Goal: Answer question/provide support: Share knowledge or assist other users

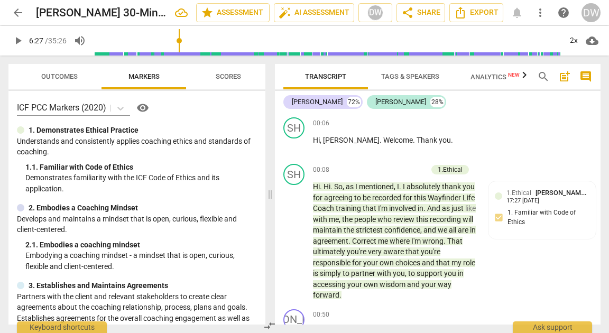
scroll to position [1694, 0]
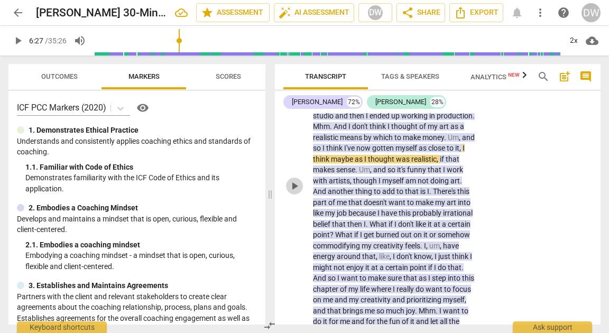
click at [294, 192] on span "play_arrow" at bounding box center [294, 186] width 13 height 13
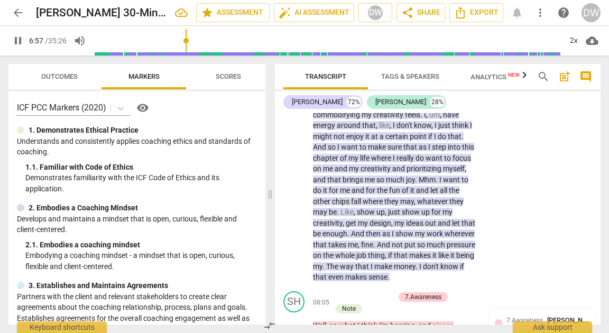
scroll to position [1790, 0]
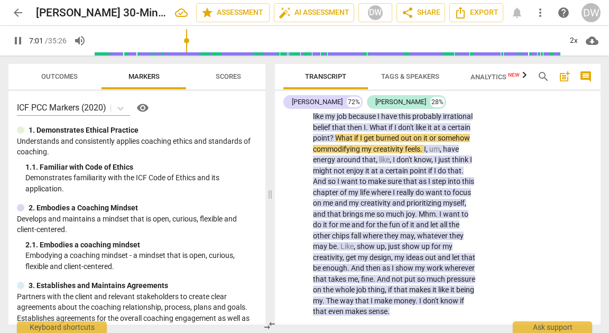
click at [293, 96] on span "pause" at bounding box center [294, 89] width 13 height 13
type input "422"
click at [535, 137] on div "JA play_arrow pause 05:20 + Add competency 6.Listening 7.Awareness keyboard_arr…" at bounding box center [438, 80] width 326 height 482
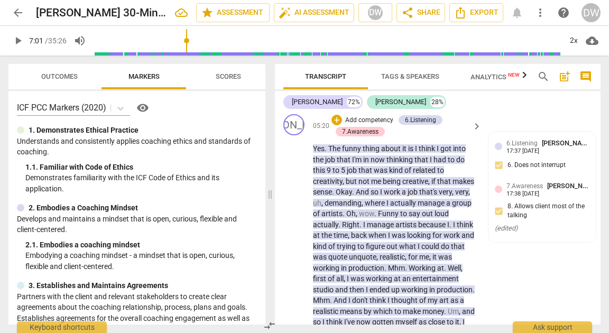
scroll to position [1519, 0]
click at [370, 126] on p "Add competency" at bounding box center [369, 121] width 50 height 10
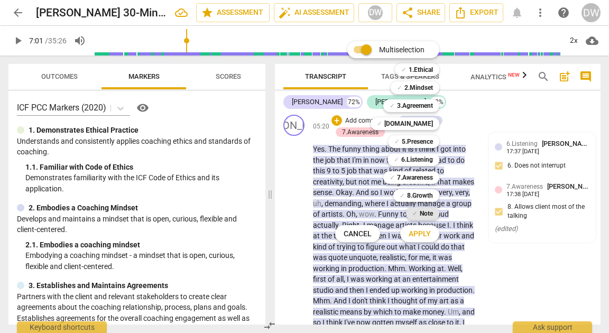
click at [428, 209] on b "Note" at bounding box center [426, 213] width 13 height 13
click at [428, 234] on span "Apply" at bounding box center [420, 234] width 22 height 11
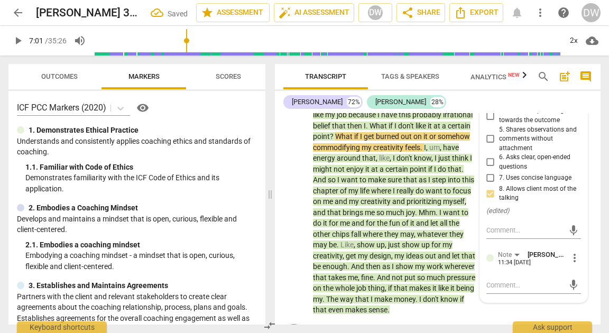
scroll to position [1860, 0]
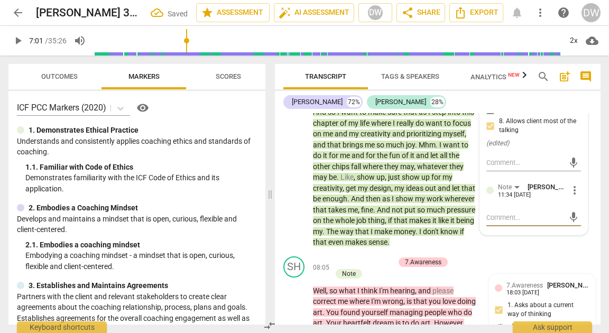
click at [541, 226] on div "mic" at bounding box center [533, 217] width 95 height 17
type textarea "B"
type textarea "Bi"
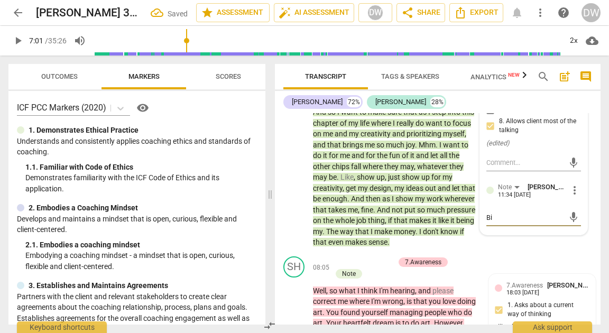
type textarea "Bit"
type textarea "Bi"
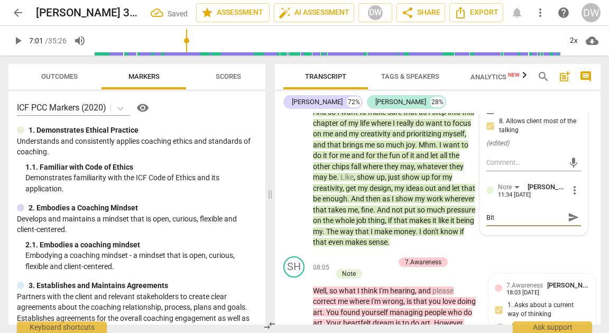
type textarea "Bi"
type textarea "Big"
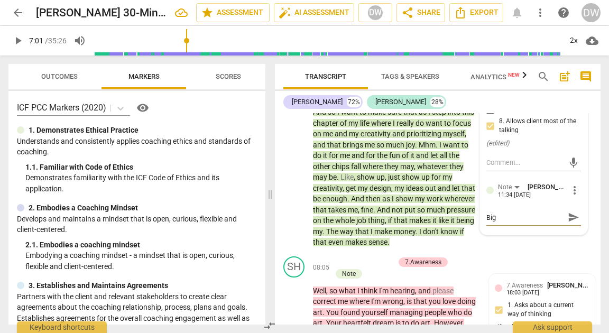
type textarea "[PERSON_NAME]"
type textarea "Big li"
type textarea "Big lim"
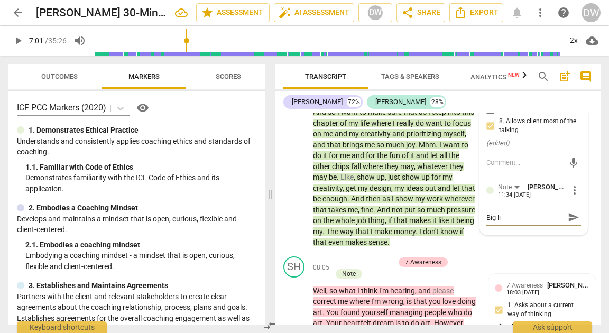
type textarea "Big lim"
type textarea "Big limi"
type textarea "Big limit"
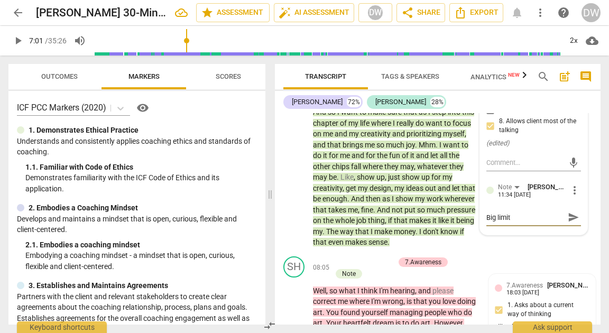
type textarea "Big limiti"
type textarea "Big limitin"
type textarea "Big limiting"
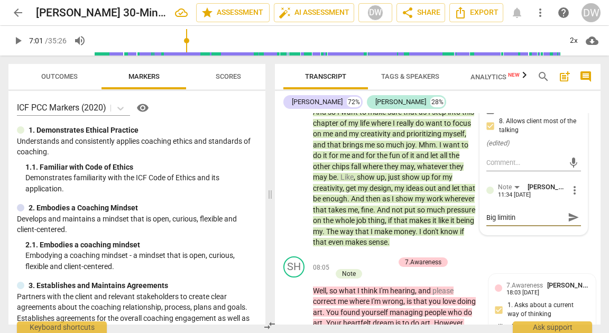
type textarea "Big limiting"
type textarea "Big limiting b"
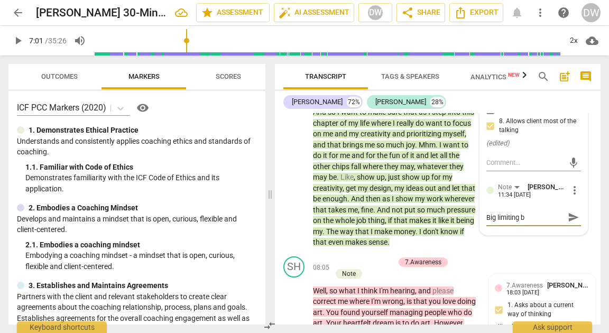
type textarea "Big limiting be"
type textarea "Big limiting bel"
type textarea "Big limiting beli"
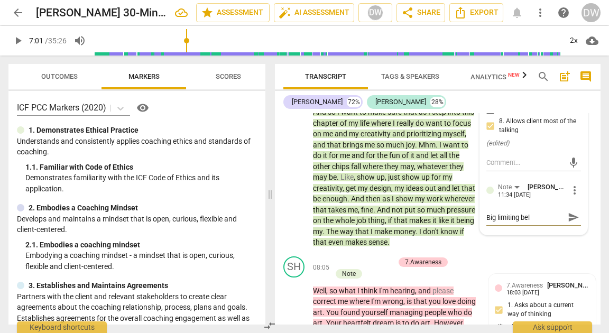
type textarea "Big limiting beli"
type textarea "Big limiting belie"
type textarea "Big limiting belief"
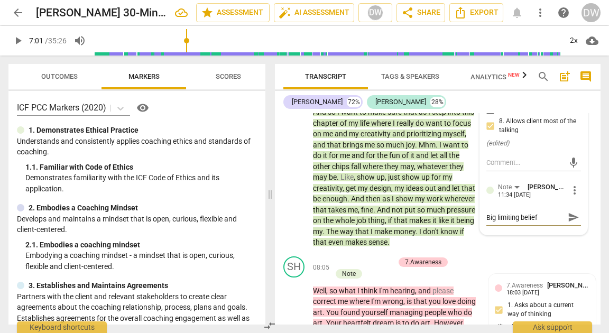
type textarea "Big limiting belief"
type textarea "Big limiting belief h"
type textarea "Big limiting belief he"
type textarea "Big limiting belief her"
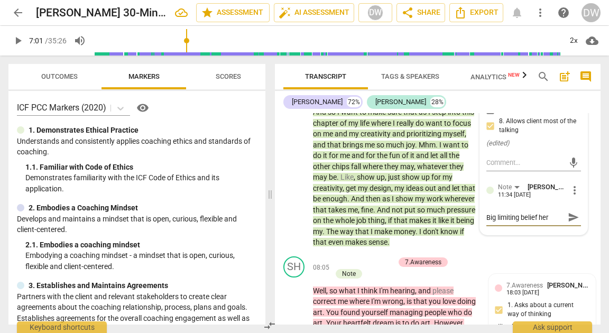
type textarea "Big limiting belief here"
type textarea "Big limiting belief here,"
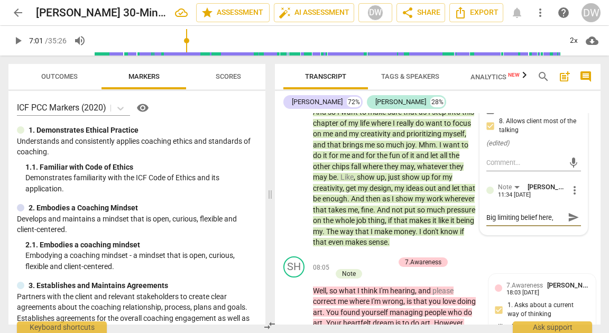
type textarea "Big limiting belief here, I"
type textarea "Big limiting belief here, I a"
type textarea "Big limiting belief here, I am"
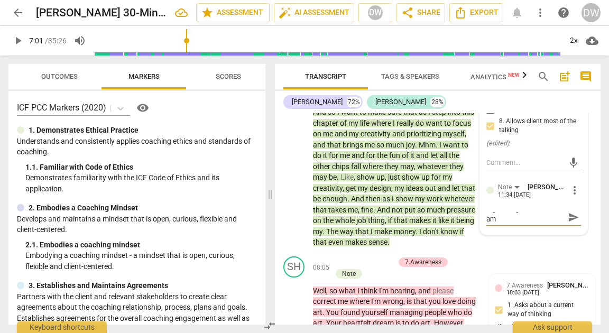
type textarea "Big limiting belief here, I am"
type textarea "Big limiting belief here, I am c"
type textarea "Big limiting belief here, I am cu"
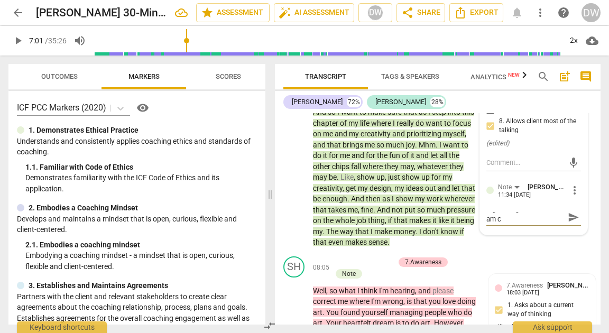
type textarea "Big limiting belief here, I am cu"
type textarea "Big limiting belief here, I am cur"
type textarea "Big limiting belief here, I am curi"
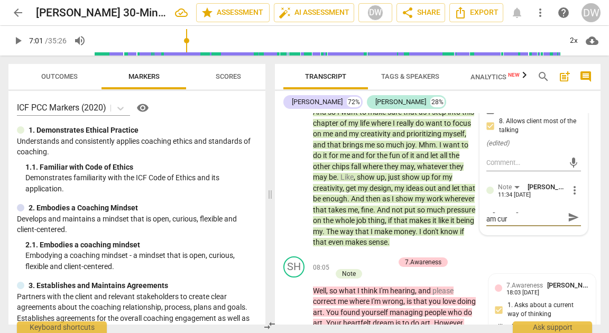
scroll to position [0, 0]
type textarea "Big limiting belief here, I am curio"
type textarea "Big limiting belief here, I am curiou"
type textarea "Big limiting belief here, I am curious"
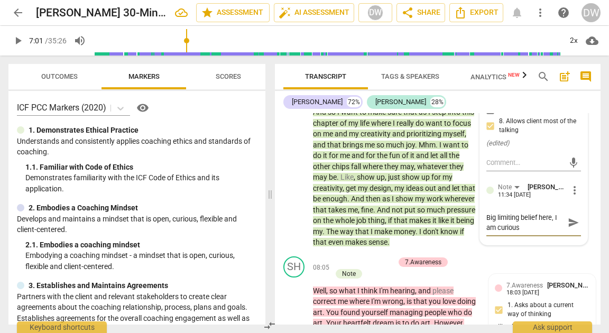
type textarea "Big limiting belief here, I am curious"
type textarea "Big limiting belief here, I am curious t"
type textarea "Big limiting belief here, I am curious to"
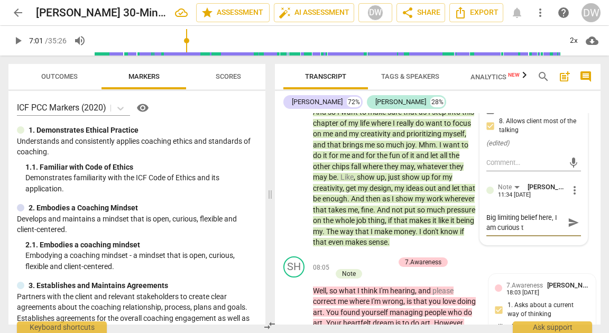
type textarea "Big limiting belief here, I am curious to"
type textarea "Big limiting belief here, I am curious to k"
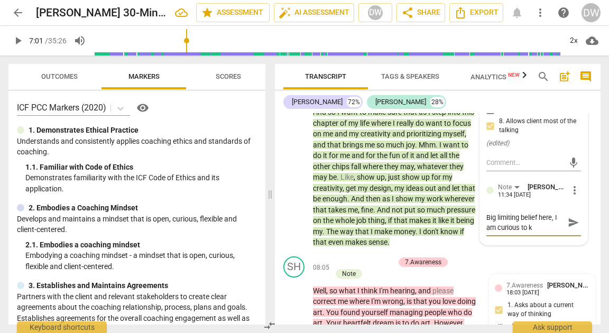
type textarea "Big limiting belief here, I am curious to kn"
type textarea "Big limiting belief here, I am curious to kno"
type textarea "Big limiting belief here, I am curious to know"
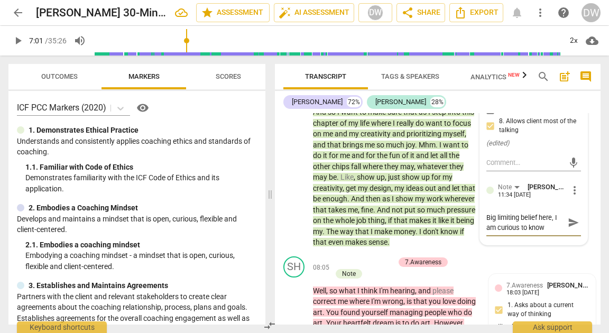
type textarea "Big limiting belief here, I am curious to know"
type textarea "Big limiting belief here, I am curious to know h"
type textarea "Big limiting belief here, I am curious to know ho"
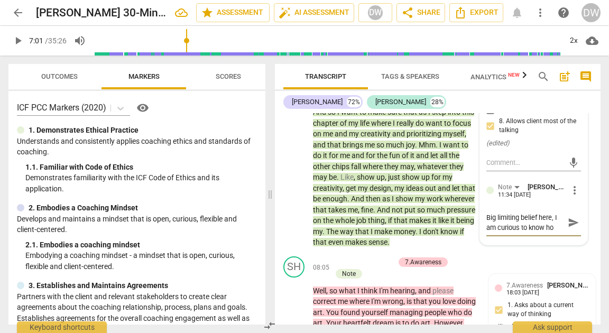
type textarea "Big limiting belief here, I am curious to know how"
type textarea "Big limiting belief here, I am curious to know how h"
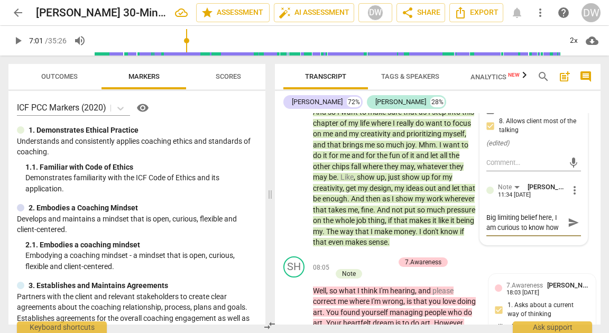
type textarea "Big limiting belief here, I am curious to know how h"
type textarea "Big limiting belief here, I am curious to know how he"
type textarea "Big limiting belief here, I am curious to know how her"
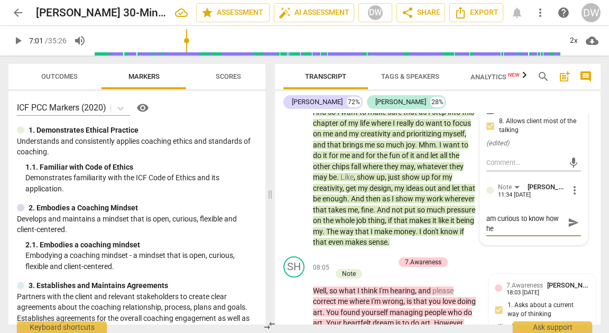
type textarea "Big limiting belief here, I am curious to know how her"
type textarea "Big limiting belief here, I am curious to know how her b"
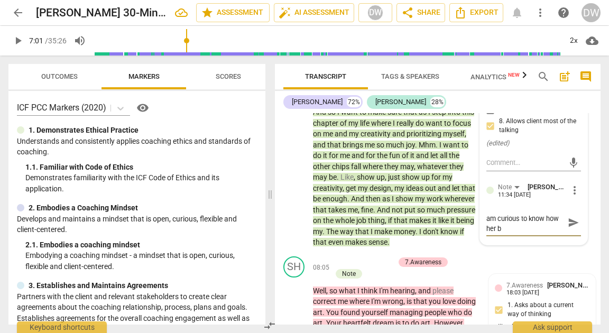
type textarea "Big limiting belief here, I am curious to know how her bl"
type textarea "Big limiting belief here, I am curious to know how her bli"
type textarea "Big limiting belief here, I am curious to know how her blie"
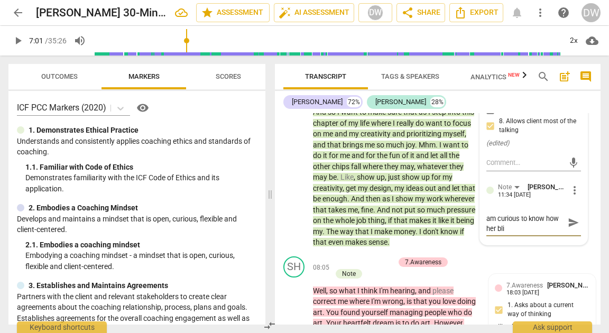
type textarea "Big limiting belief here, I am curious to know how her blie"
type textarea "Big limiting belief here, I am curious to know how her blief"
type textarea "Big limiting belief here, I am curious to know how her blie"
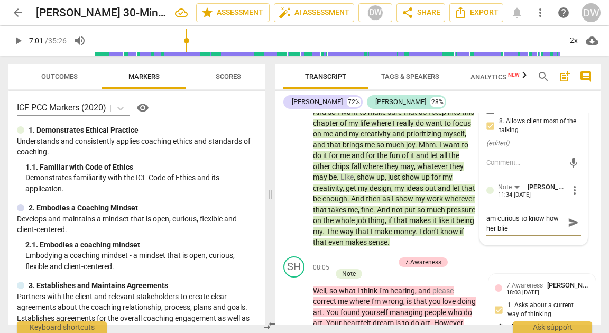
type textarea "Big limiting belief here, I am curious to know how her bli"
type textarea "Big limiting belief here, I am curious to know how her bl"
type textarea "Big limiting belief here, I am curious to know how her ble"
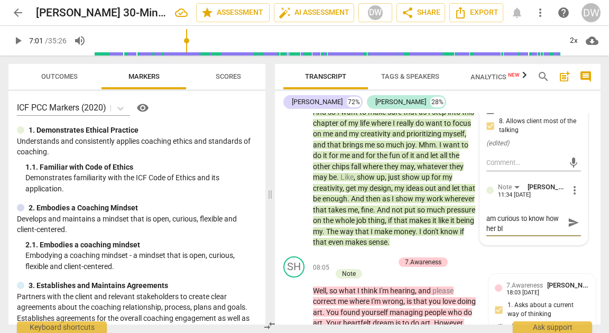
type textarea "Big limiting belief here, I am curious to know how her ble"
type textarea "Big limiting belief here, I am curious to know how her bl"
type textarea "Big limiting belief here, I am curious to know how her b"
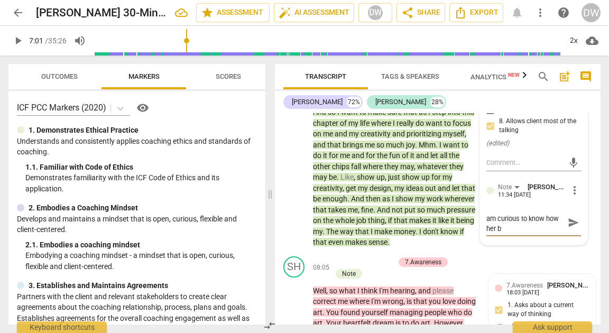
type textarea "Big limiting belief here, I am curious to know how her be"
type textarea "Big limiting belief here, I am curious to know how her bel"
type textarea "Big limiting belief here, I am curious to know how her beli"
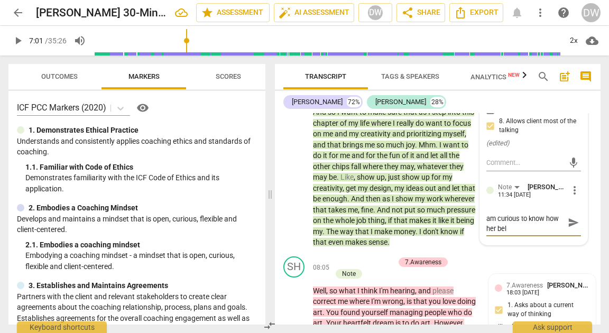
type textarea "Big limiting belief here, I am curious to know how her beli"
type textarea "Big limiting belief here, I am curious to know how her belie"
type textarea "Big limiting belief here, I am curious to know how her belief"
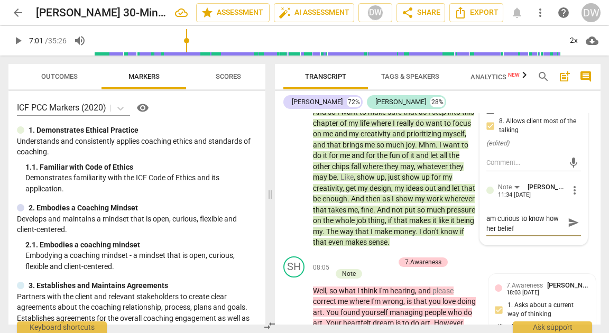
type textarea "Big limiting belief here, I am curious to know how her belief"
type textarea "Big limiting belief here, I am curious to know how her belief t"
type textarea "Big limiting belief here, I am curious to know how her belief th"
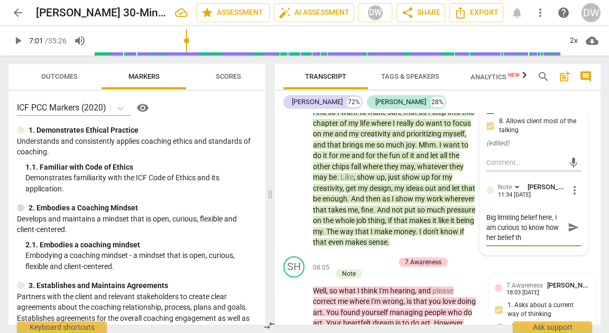
scroll to position [0, 0]
type textarea "Big limiting belief here, I am curious to know how her belief tha"
type textarea "Big limiting belief here, I am curious to know how her belief that"
type textarea "Big limiting belief here, I am curious to know how her belief that s"
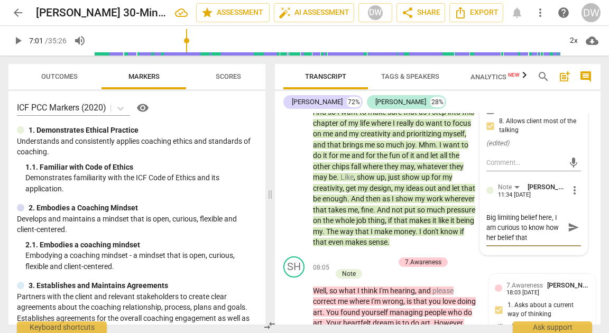
type textarea "Big limiting belief here, I am curious to know how her belief that s"
type textarea "Big limiting belief here, I am curious to know how her belief that sh"
type textarea "Big limiting belief here, I am curious to know how her belief that she"
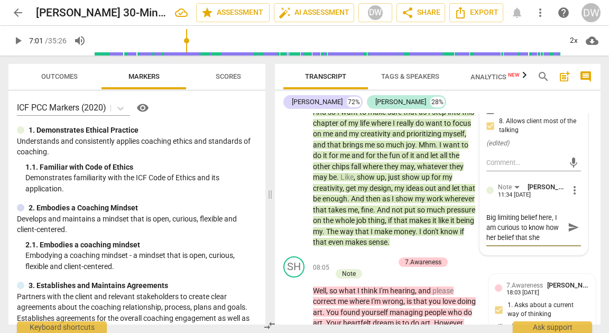
type textarea "Big limiting belief here, I am curious to know how her belief that she"
type textarea "Big limiting belief here, I am curious to know how her belief that she m"
type textarea "Big limiting belief here, I am curious to know how her belief that she mi"
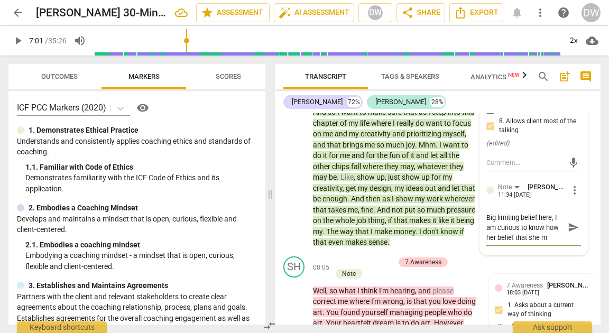
type textarea "Big limiting belief here, I am curious to know how her belief that she mi"
type textarea "Big limiting belief here, I am curious to know how her belief that she mig"
type textarea "Big limiting belief here, I am curious to know how her belief that she migh"
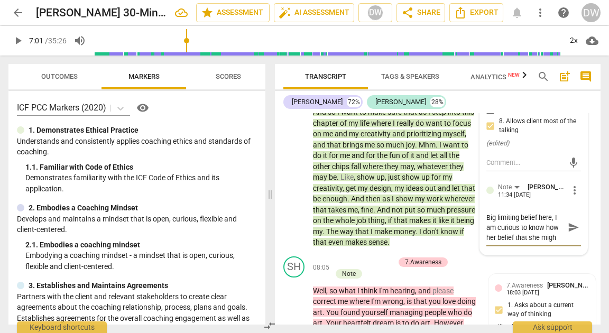
type textarea "Big limiting belief here, I am curious to know how her belief that she might"
type textarea "Big limiting belief here, I am curious to know how her belief that she might b"
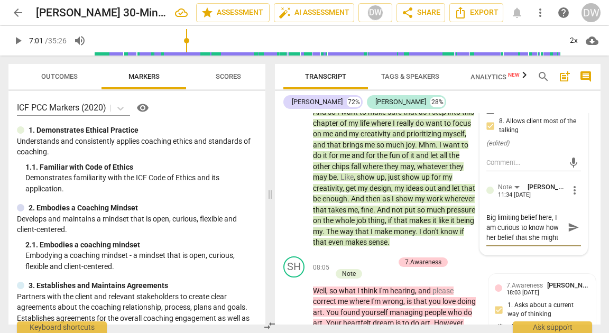
type textarea "Big limiting belief here, I am curious to know how her belief that she might b"
type textarea "Big limiting belief here, I am curious to know how her belief that she might be"
type textarea "Big limiting belief here, I am curious to know how her belief that she might b"
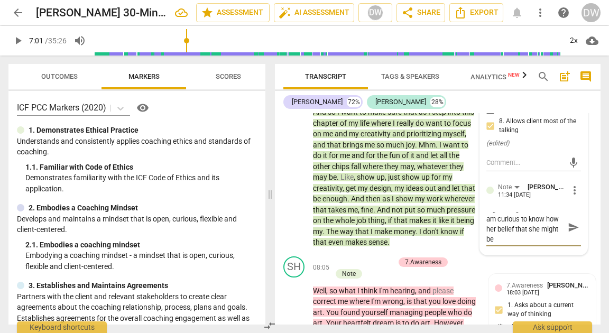
type textarea "Big limiting belief here, I am curious to know how her belief that she might b"
type textarea "Big limiting belief here, I am curious to know how her belief that she might"
type textarea "Big limiting belief here, I am curious to know how her belief that she might g"
type textarea "Big limiting belief here, I am curious to know how her belief that she might ge"
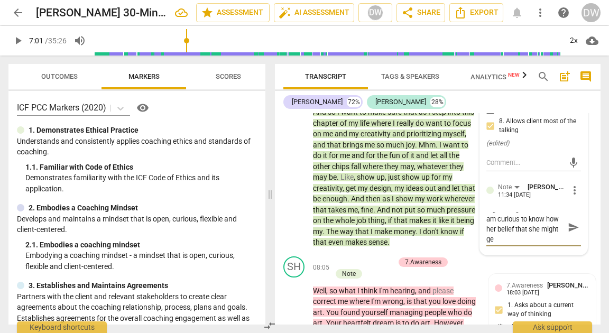
type textarea "Big limiting belief here, I am curious to know how her belief that she might get"
type textarea "Big limiting belief here, I am curious to know how her belief that she might ge…"
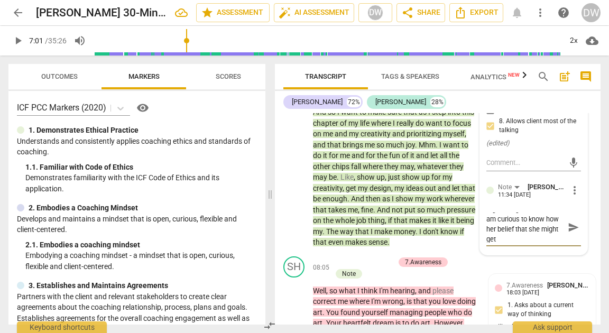
type textarea "Big limiting belief here, I am curious to know how her belief that she might ge…"
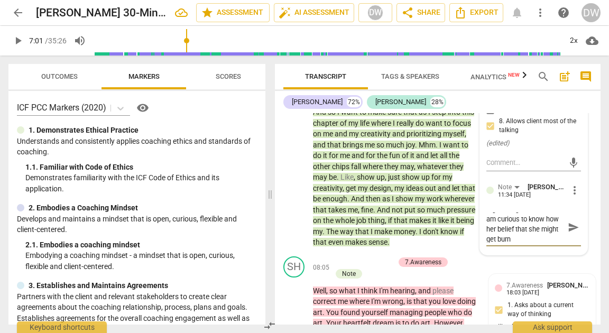
type textarea "Big limiting belief here, I am curious to know how her belief that she might ge…"
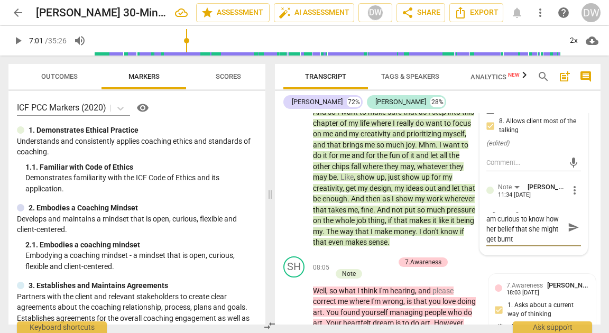
type textarea "Big limiting belief here, I am curious to know how her belief that she might ge…"
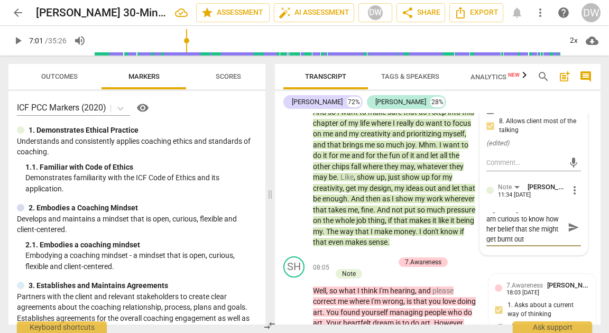
type textarea "Big limiting belief here, I am curious to know how her belief that she might ge…"
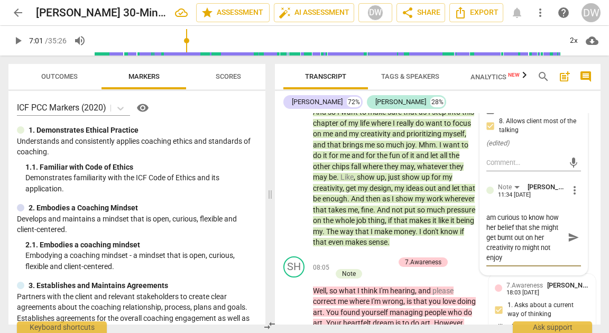
scroll to position [10, 0]
click at [529, 263] on textarea "Big limiting belief here, I am curious to know how her belief that she might ge…" at bounding box center [525, 237] width 78 height 50
click at [535, 263] on textarea "Big limiting belief here, I am curious to know how her belief that she might ge…" at bounding box center [525, 237] width 78 height 50
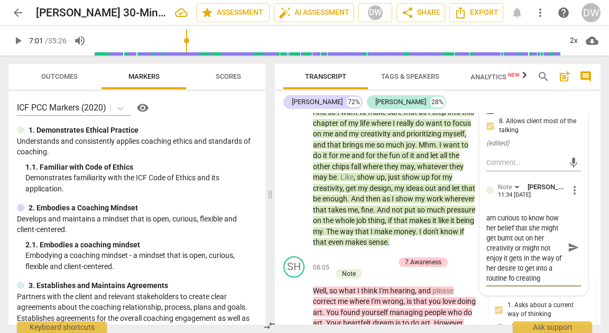
scroll to position [19, 0]
click at [529, 283] on textarea "Big limiting belief here, I am curious to know how her belief that she might ge…" at bounding box center [525, 247] width 78 height 70
click at [530, 283] on textarea "Big limiting belief here, I am curious to know how her belief that she might ge…" at bounding box center [525, 247] width 78 height 70
click at [528, 283] on textarea "Big limiting belief here, I am curious to know how her belief that she might ge…" at bounding box center [525, 247] width 78 height 70
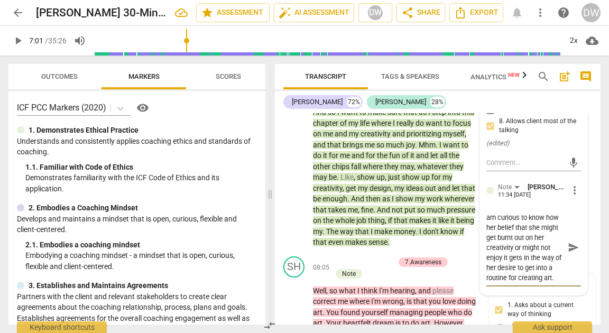
click at [528, 283] on textarea "Big limiting belief here, I am curious to know how her belief that she might ge…" at bounding box center [525, 247] width 78 height 70
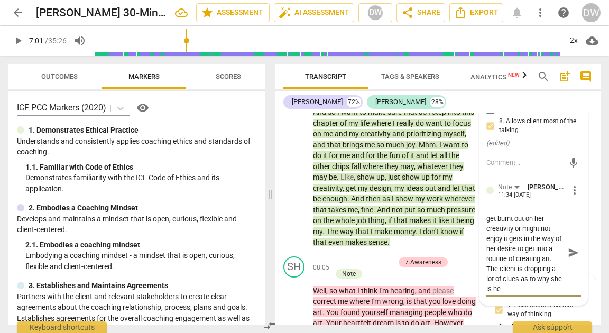
scroll to position [39, 0]
click at [570, 258] on span "send" at bounding box center [574, 253] width 12 height 12
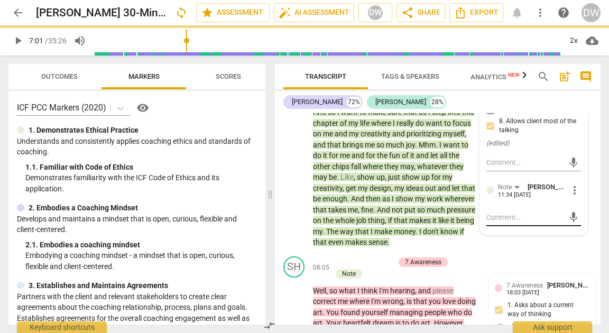
scroll to position [0, 0]
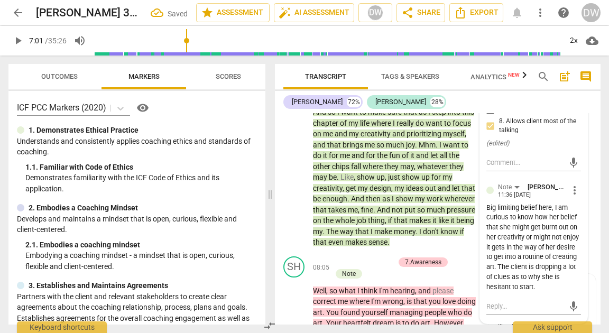
click at [551, 198] on div "Note [PERSON_NAME] 11:36 [DATE]" at bounding box center [533, 190] width 70 height 16
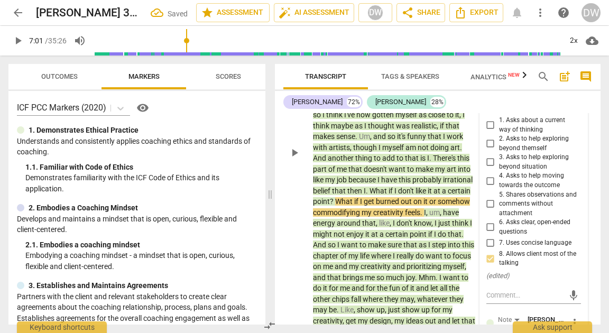
scroll to position [1727, 0]
click at [296, 159] on span "play_arrow" at bounding box center [294, 152] width 13 height 13
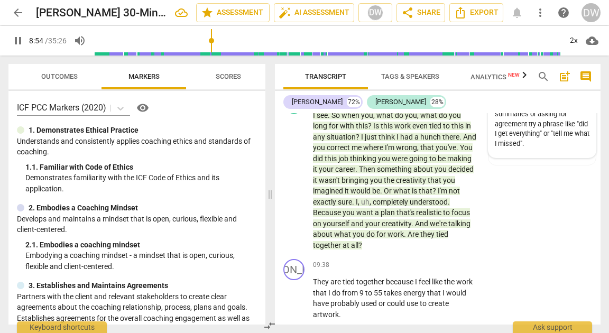
scroll to position [2249, 0]
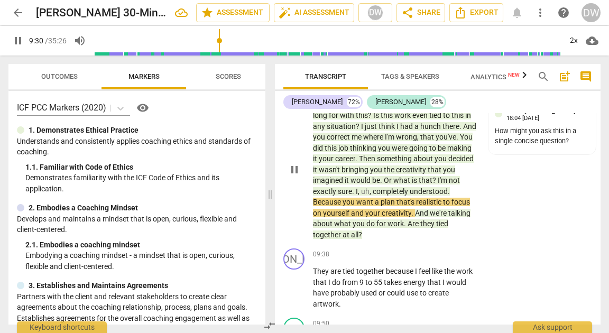
click at [300, 176] on span "pause" at bounding box center [294, 169] width 13 height 13
click at [579, 116] on div "Note [PERSON_NAME]" at bounding box center [542, 111] width 73 height 10
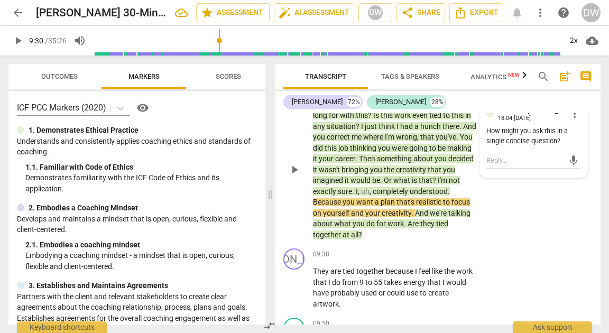
click at [573, 120] on span "more_vert" at bounding box center [574, 113] width 13 height 13
click at [577, 146] on li "Edit" at bounding box center [581, 146] width 36 height 20
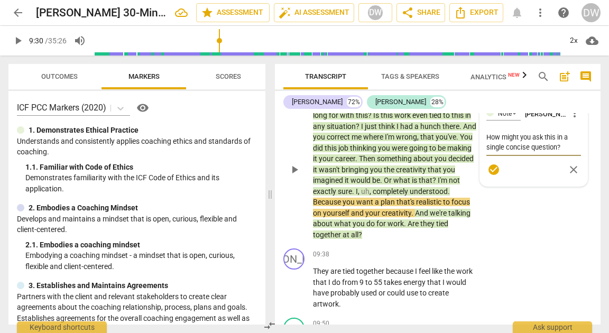
click at [561, 152] on textarea "How might you ask this in a single concise question?" at bounding box center [533, 142] width 95 height 20
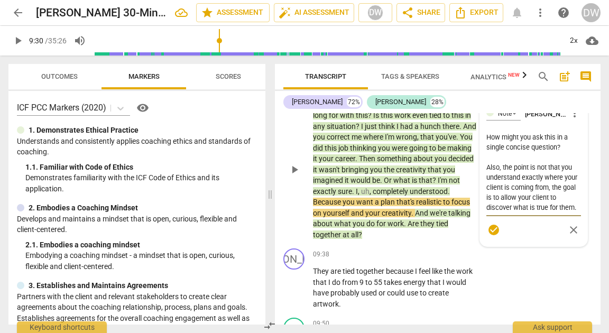
click at [486, 208] on textarea "How might you ask this in a single concise question? Also, the point is not tha…" at bounding box center [533, 172] width 95 height 80
click at [489, 212] on textarea "How might you ask this in a single concise question? Also, the point is not tha…" at bounding box center [533, 172] width 95 height 80
click at [505, 212] on textarea "How might you ask this in a single concise question? Also, the point is not tha…" at bounding box center [533, 172] width 95 height 80
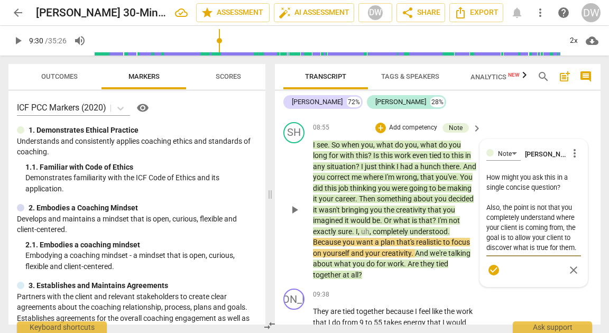
scroll to position [2209, 0]
click at [556, 221] on textarea "How might you ask this in a single concise question? Also, the point is not tha…" at bounding box center [533, 212] width 95 height 80
click at [491, 276] on span "check_circle" at bounding box center [493, 270] width 13 height 13
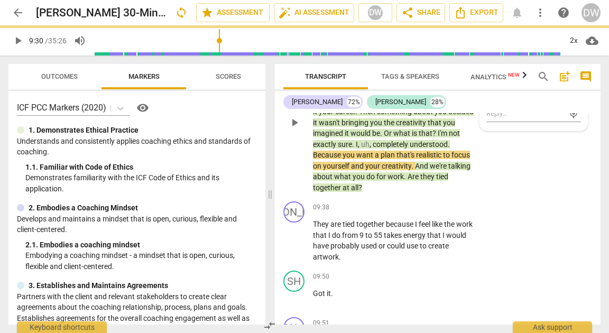
scroll to position [2379, 0]
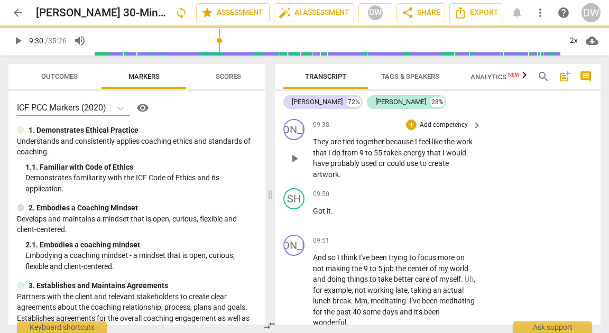
click at [296, 165] on span "play_arrow" at bounding box center [294, 158] width 13 height 13
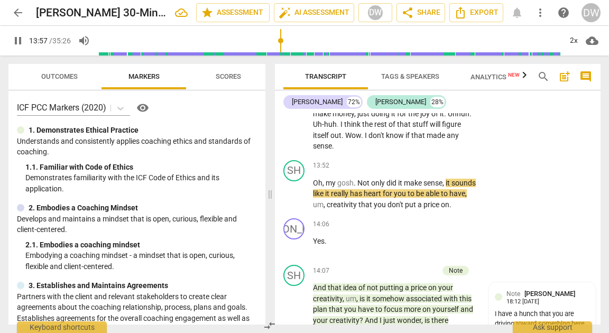
scroll to position [3380, 0]
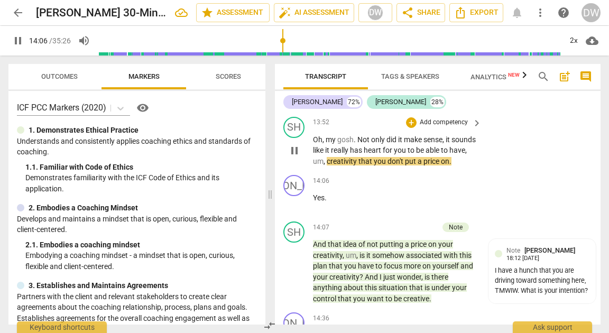
click at [294, 157] on span "pause" at bounding box center [294, 150] width 13 height 13
click at [414, 128] on div "+" at bounding box center [411, 122] width 11 height 11
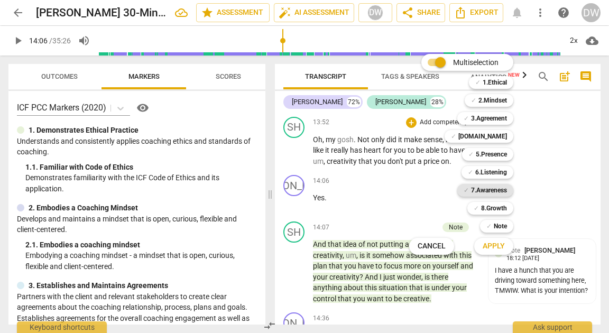
click at [496, 188] on b "7.Awareness" at bounding box center [489, 190] width 36 height 13
click at [491, 239] on button "Apply" at bounding box center [493, 246] width 39 height 19
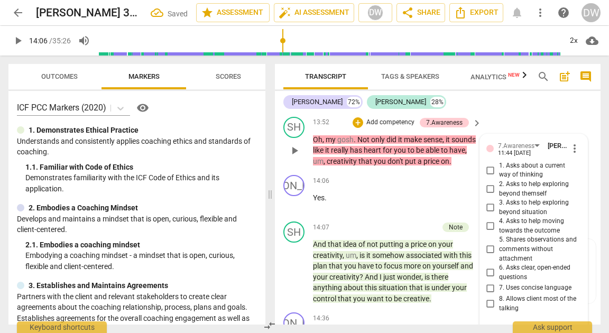
scroll to position [3524, 0]
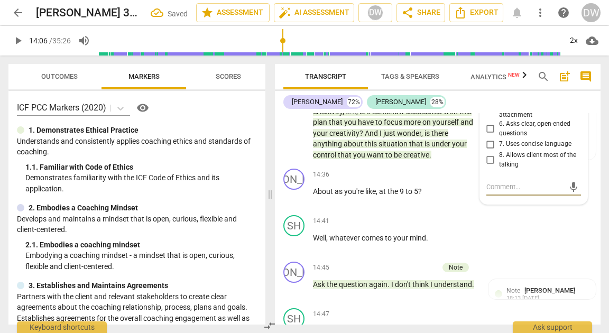
click at [488, 112] on input "5. Shares observations and comments without attachment" at bounding box center [490, 105] width 17 height 13
click at [293, 134] on span "play_arrow" at bounding box center [294, 128] width 13 height 13
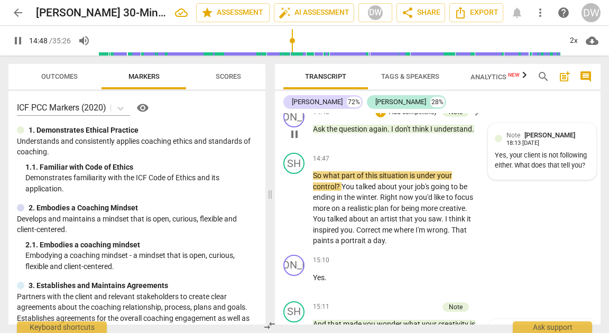
scroll to position [3680, 0]
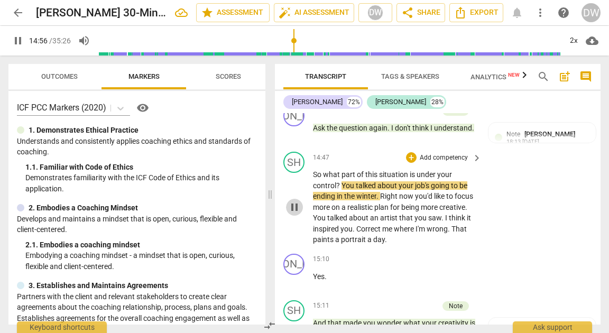
click at [294, 214] on span "pause" at bounding box center [294, 207] width 13 height 13
click at [406, 207] on div "14:47 + Add competency keyboard_arrow_right So what part of this situation is u…" at bounding box center [398, 199] width 170 height 94
click at [407, 207] on div "14:47 + Add competency keyboard_arrow_right So what part of this situation is u…" at bounding box center [398, 199] width 170 height 94
click at [412, 163] on div "+" at bounding box center [411, 157] width 11 height 11
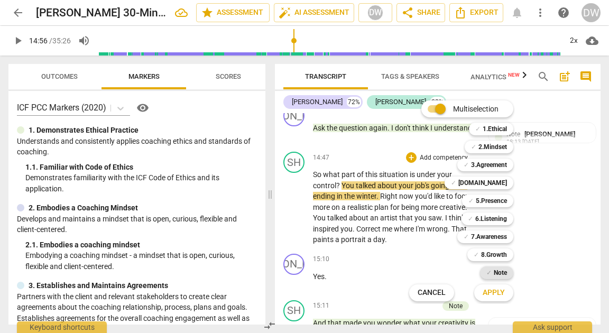
click at [497, 269] on b "Note" at bounding box center [500, 272] width 13 height 13
click at [497, 292] on span "Apply" at bounding box center [493, 292] width 22 height 11
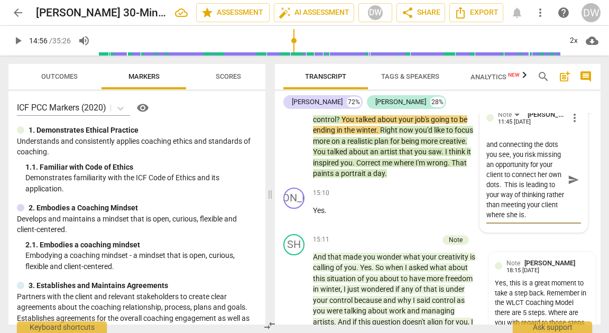
scroll to position [3748, 0]
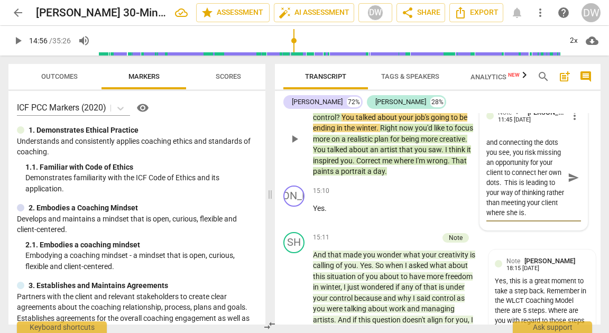
click at [571, 183] on span "send" at bounding box center [574, 178] width 12 height 12
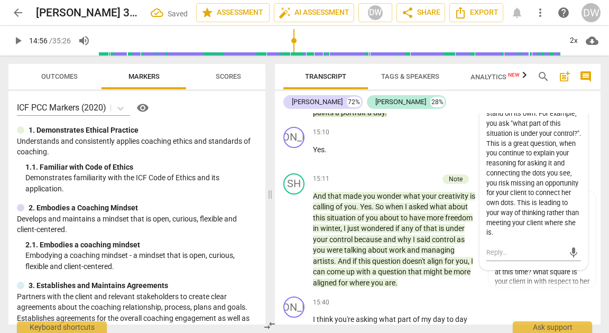
scroll to position [3807, 0]
click at [409, 138] on div "+" at bounding box center [411, 132] width 11 height 11
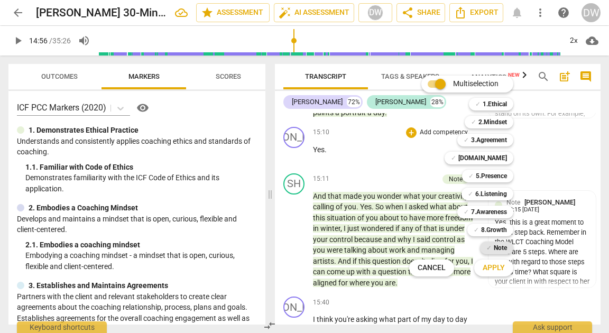
click at [499, 251] on b "Note" at bounding box center [500, 248] width 13 height 13
click at [499, 266] on span "Apply" at bounding box center [493, 268] width 22 height 11
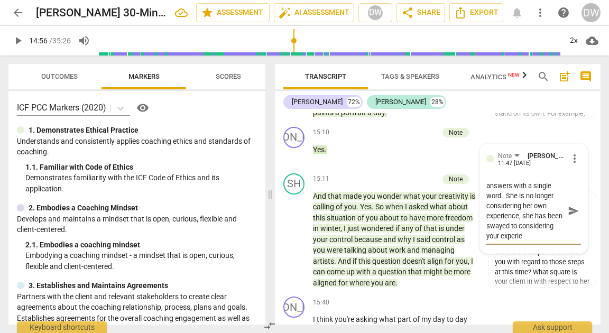
scroll to position [19, 0]
click at [528, 241] on textarea "Notice, another clue...she answers with a single word. She is no longer conside…" at bounding box center [525, 211] width 78 height 60
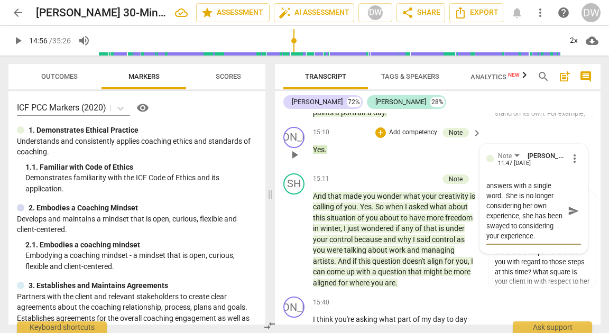
click at [487, 241] on textarea "Notice, another clue...she answers with a single word. She is no longer conside…" at bounding box center [525, 211] width 78 height 60
drag, startPoint x: 487, startPoint y: 260, endPoint x: 512, endPoint y: 277, distance: 29.6
click at [512, 241] on textarea "Notice, another clue...she answers with a single word. She is no longer conside…" at bounding box center [525, 211] width 78 height 60
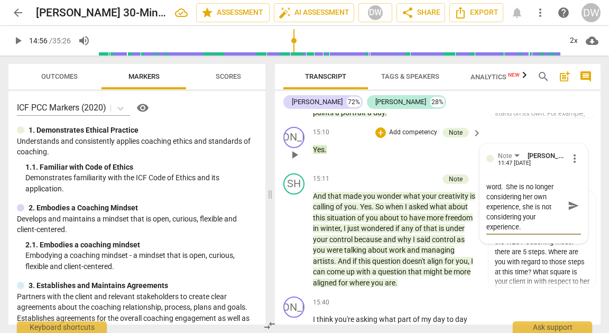
drag, startPoint x: 530, startPoint y: 230, endPoint x: 529, endPoint y: 268, distance: 37.5
click at [529, 231] on textarea "Notice, another clue...she answers with a single word. She is no longer conside…" at bounding box center [525, 206] width 78 height 50
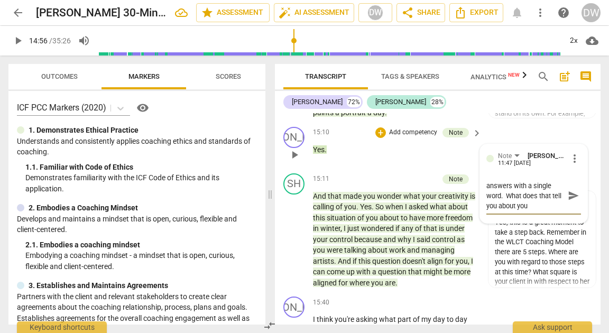
scroll to position [10, 0]
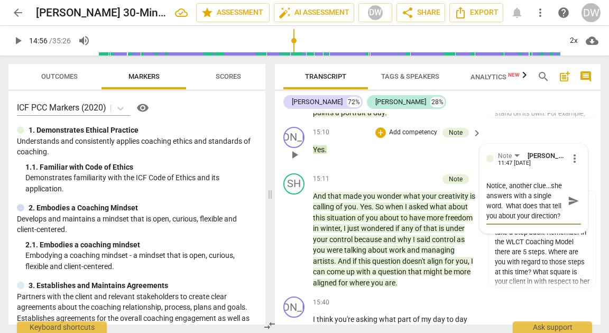
click at [301, 165] on div "JA play_arrow pause" at bounding box center [298, 146] width 30 height 38
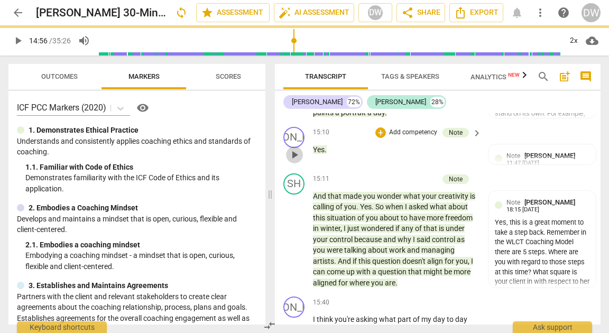
click at [295, 161] on span "play_arrow" at bounding box center [294, 155] width 13 height 13
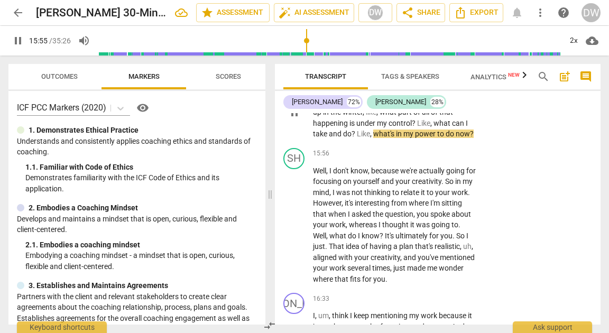
scroll to position [4038, 0]
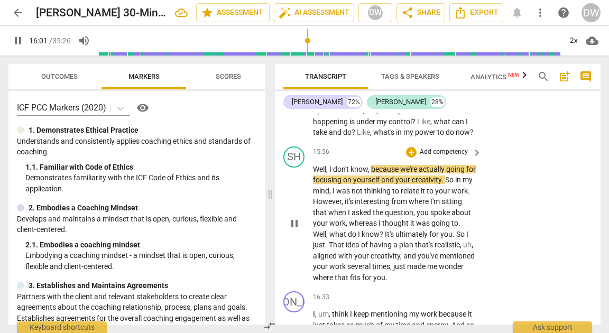
click at [291, 230] on span "pause" at bounding box center [294, 223] width 13 height 13
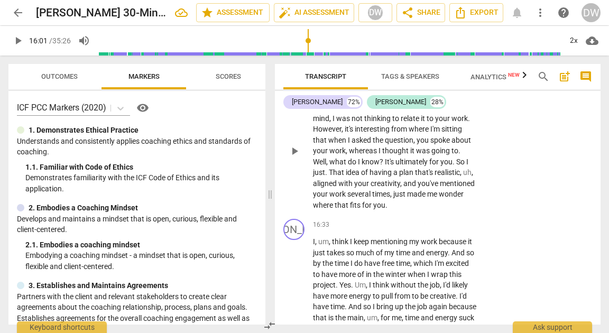
click at [407, 85] on div "+" at bounding box center [411, 80] width 11 height 11
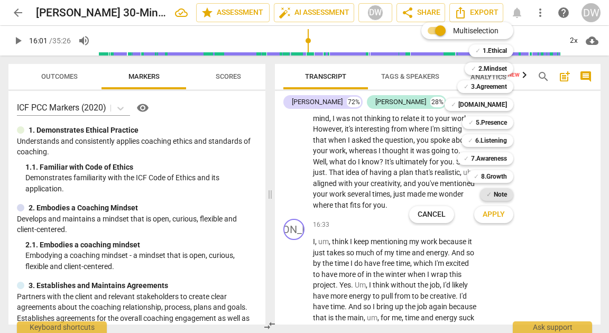
click at [494, 194] on b "Note" at bounding box center [500, 194] width 13 height 13
click at [493, 214] on span "Apply" at bounding box center [493, 214] width 22 height 11
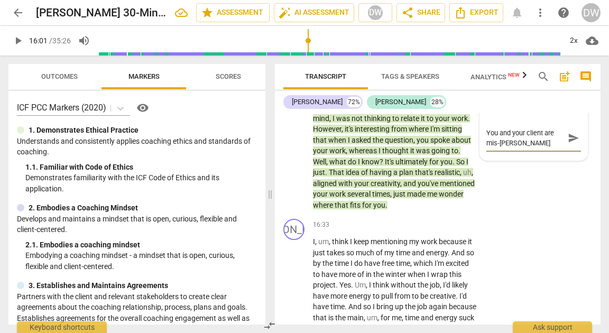
scroll to position [0, 0]
click at [502, 148] on textarea "You and your client are mis-aligned here." at bounding box center [525, 138] width 78 height 20
click at [543, 148] on textarea "You and your client are misaligned here." at bounding box center [525, 138] width 78 height 20
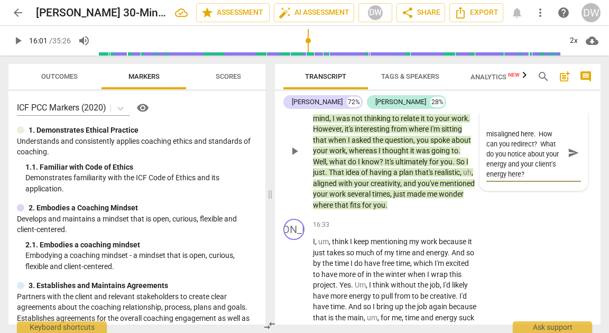
click at [570, 159] on span "send" at bounding box center [574, 153] width 12 height 12
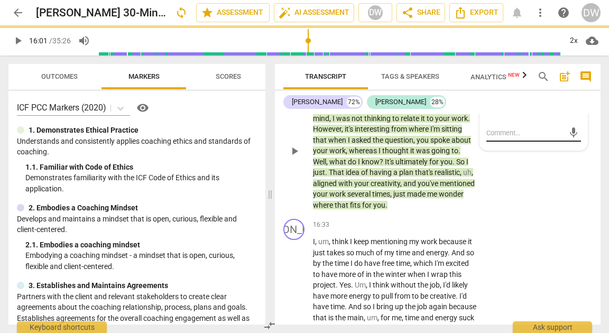
scroll to position [0, 0]
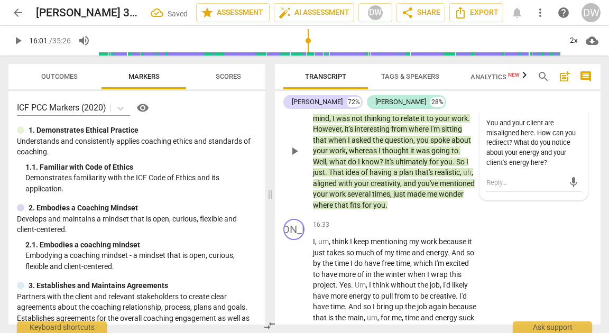
click at [294, 157] on span "play_arrow" at bounding box center [294, 151] width 13 height 13
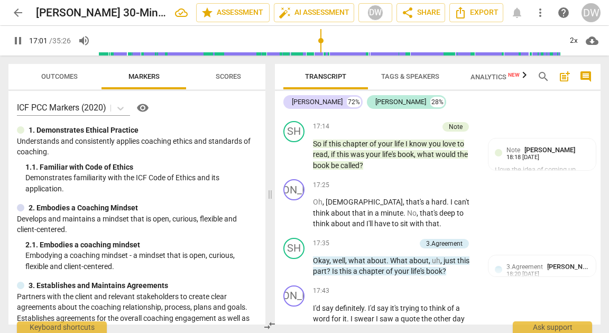
scroll to position [4354, 0]
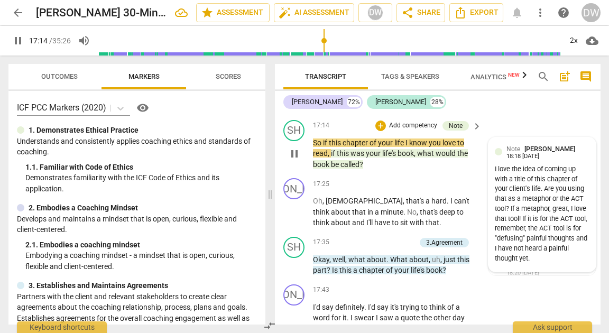
click at [577, 261] on div "I love the idea of coming up with a title of this chapter of your client's life…" at bounding box center [542, 213] width 95 height 99
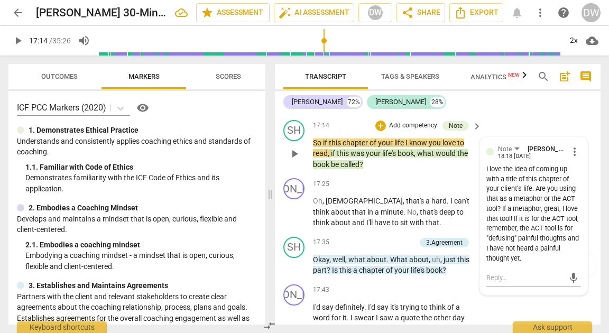
click at [572, 158] on span "more_vert" at bounding box center [574, 151] width 13 height 13
click at [575, 193] on li "Edit" at bounding box center [581, 195] width 36 height 20
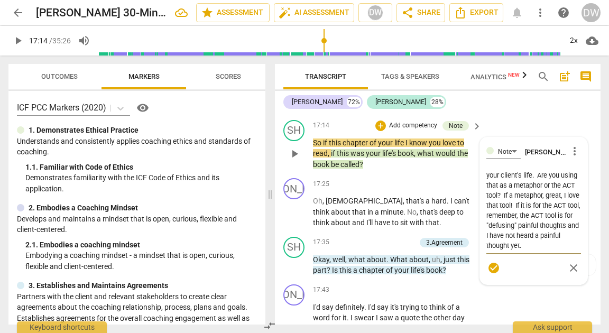
scroll to position [30, 0]
drag, startPoint x: 535, startPoint y: 269, endPoint x: 494, endPoint y: 290, distance: 46.6
click at [494, 250] on textarea "I love the idea of coming up with a title of this chapter of your client's life…" at bounding box center [533, 210] width 95 height 80
drag, startPoint x: 520, startPoint y: 277, endPoint x: 519, endPoint y: 286, distance: 8.5
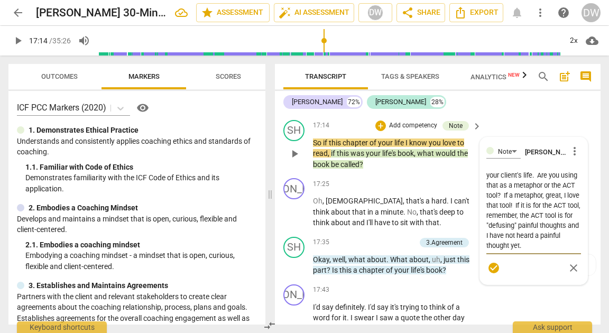
click at [519, 250] on textarea "I love the idea of coming up with a title of this chapter of your client's life…" at bounding box center [533, 210] width 95 height 80
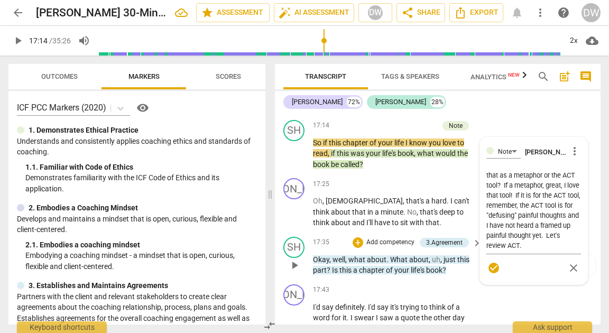
drag, startPoint x: 489, startPoint y: 294, endPoint x: 471, endPoint y: 278, distance: 24.0
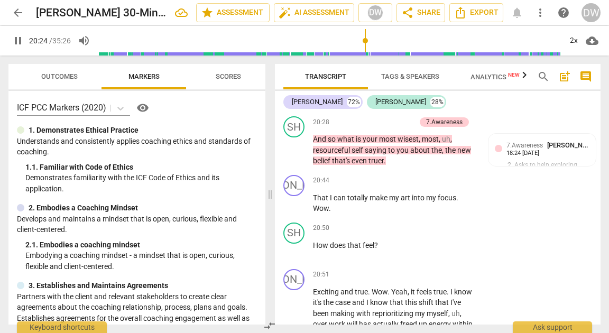
scroll to position [4931, 0]
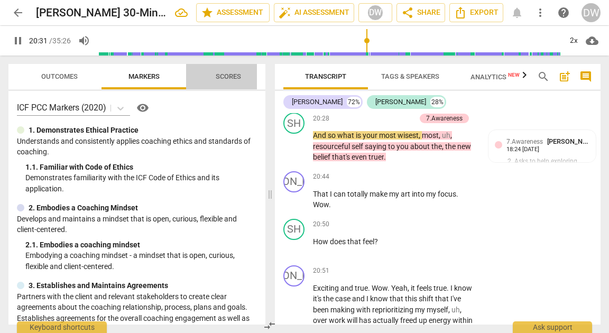
click at [228, 78] on span "Scores" at bounding box center [228, 76] width 25 height 8
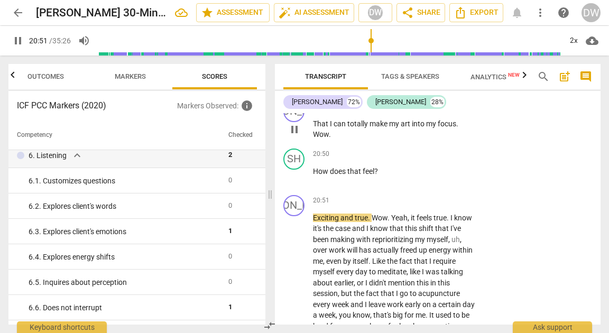
scroll to position [5004, 0]
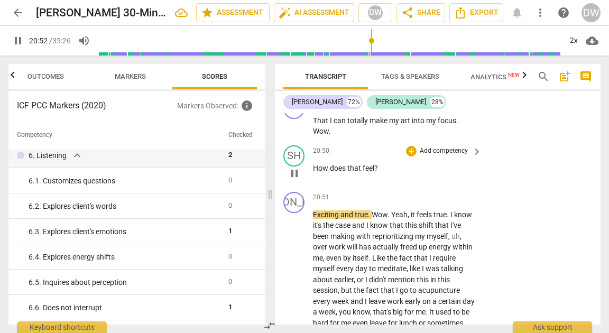
click at [295, 180] on span "pause" at bounding box center [294, 173] width 13 height 13
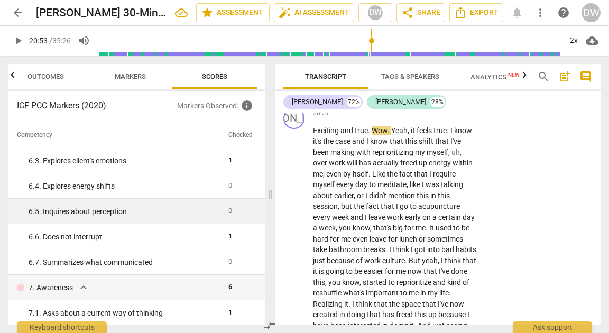
scroll to position [586, 0]
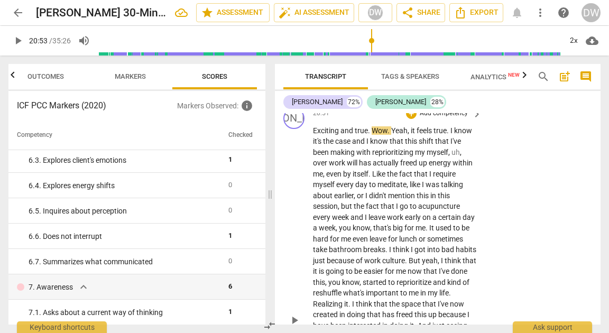
click at [299, 264] on div "play_arrow pause" at bounding box center [299, 320] width 27 height 383
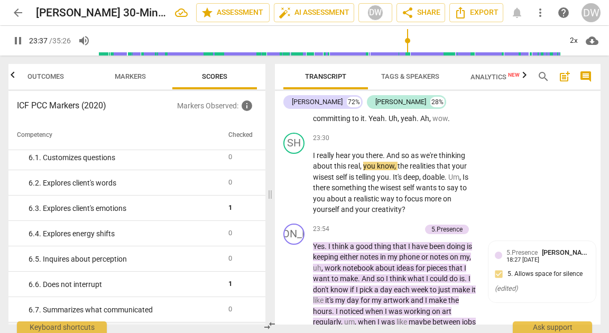
scroll to position [5620, 0]
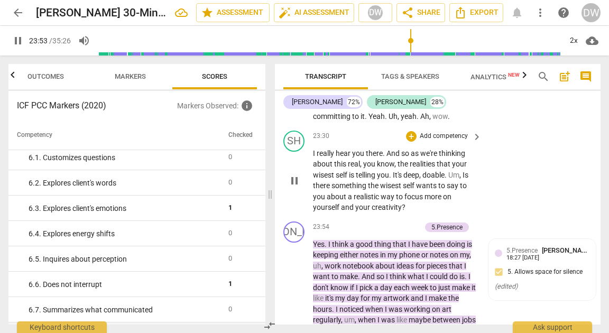
click at [296, 187] on span "pause" at bounding box center [294, 180] width 13 height 13
click at [412, 142] on div "+" at bounding box center [411, 136] width 11 height 11
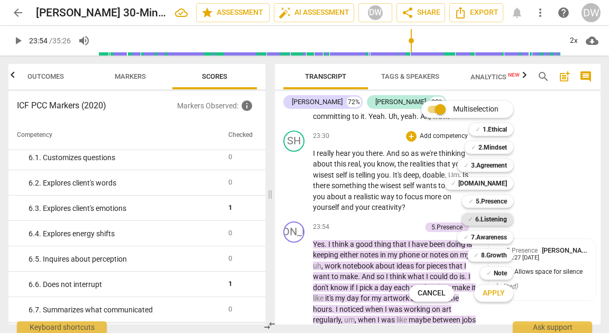
click at [490, 219] on b "6.Listening" at bounding box center [491, 219] width 32 height 13
click at [494, 293] on span "Apply" at bounding box center [493, 293] width 22 height 11
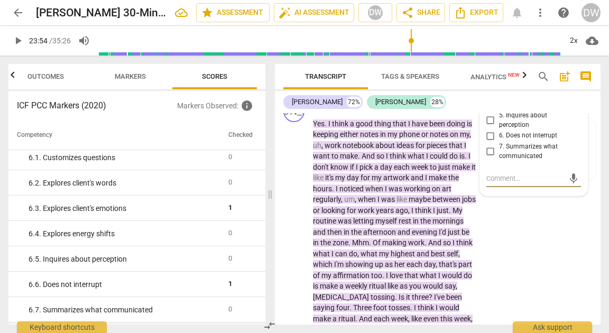
scroll to position [5740, 0]
click at [490, 68] on input "1. Customizes questions" at bounding box center [490, 61] width 17 height 13
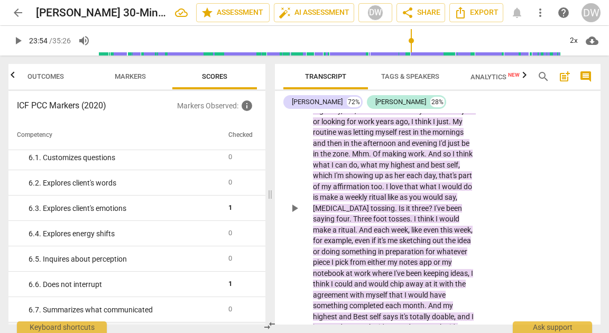
scroll to position [5835, 0]
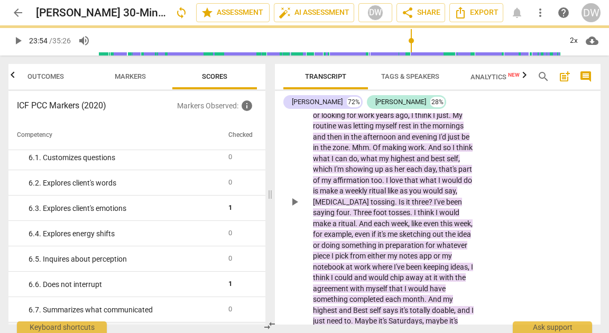
click at [294, 208] on span "play_arrow" at bounding box center [294, 202] width 13 height 13
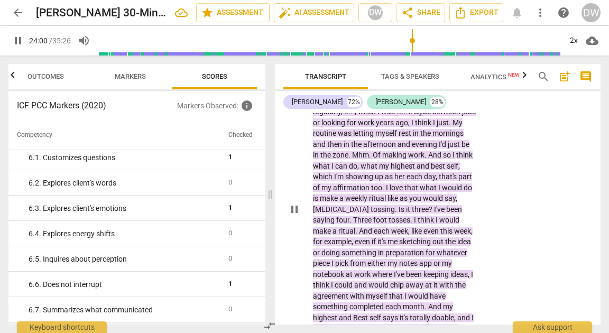
scroll to position [5831, 0]
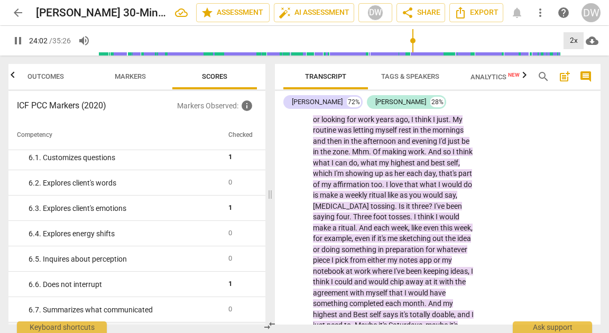
click at [573, 42] on div "2x" at bounding box center [573, 40] width 20 height 17
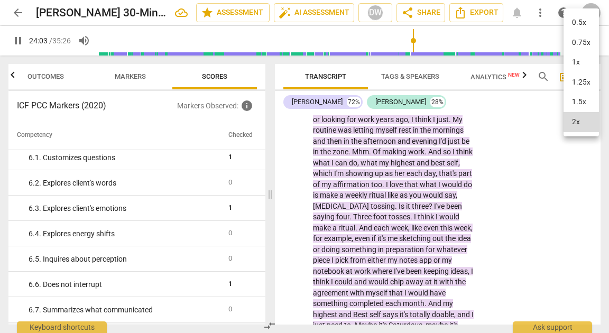
click at [580, 104] on li "1.5x" at bounding box center [580, 102] width 35 height 20
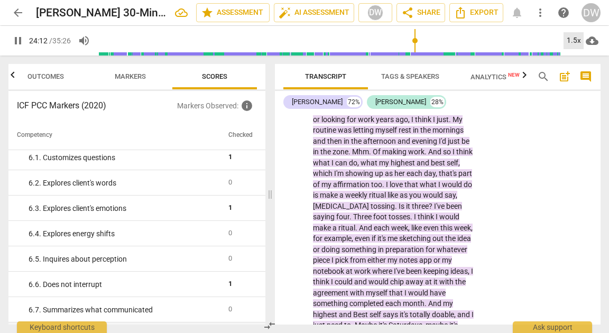
click at [567, 43] on div "1.5x" at bounding box center [573, 40] width 20 height 17
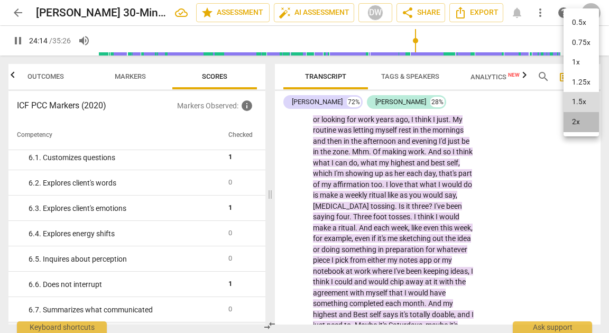
click at [574, 123] on li "2x" at bounding box center [580, 122] width 35 height 20
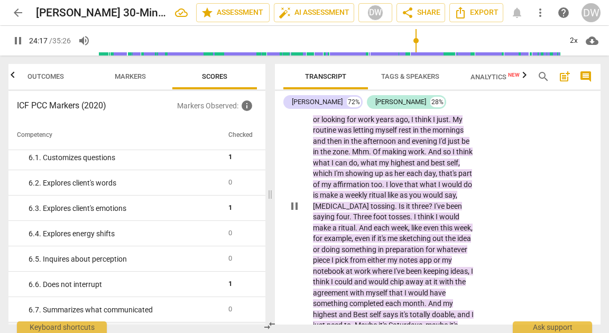
click at [547, 220] on div "JA play_arrow pause 23:54 + Add competency 5.Presence keyboard_arrow_right Yes …" at bounding box center [438, 198] width 326 height 384
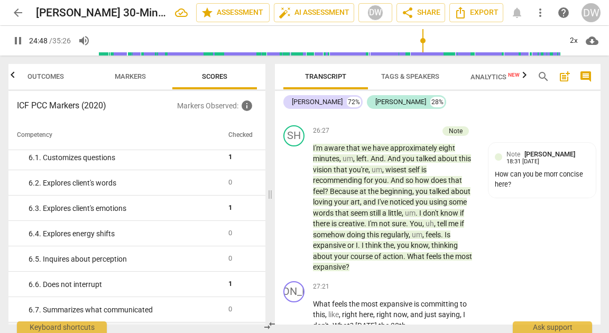
scroll to position [6214, 0]
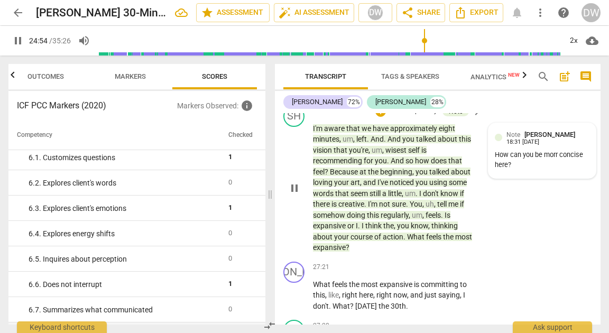
click at [559, 170] on div "How can you be morr concise here?" at bounding box center [542, 160] width 95 height 20
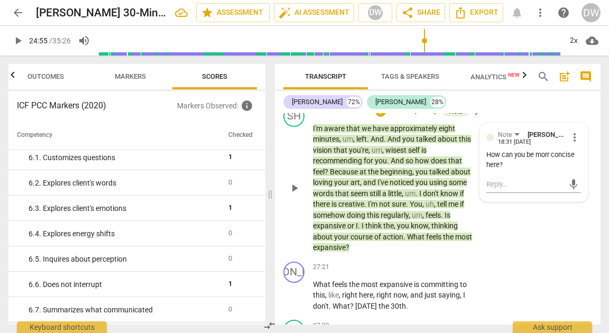
click at [570, 144] on span "more_vert" at bounding box center [574, 137] width 13 height 13
click at [576, 201] on li "Edit" at bounding box center [581, 202] width 36 height 20
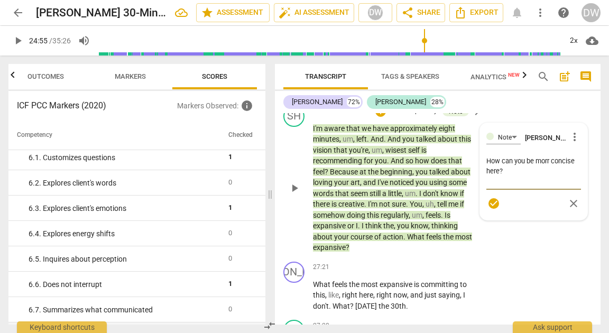
click at [547, 186] on textarea "How can you be morr concise here?" at bounding box center [533, 171] width 95 height 30
click at [567, 101] on div "JA play_arrow pause 26:27 + Add competency keyboard_arrow_right I'm ." at bounding box center [438, 78] width 326 height 47
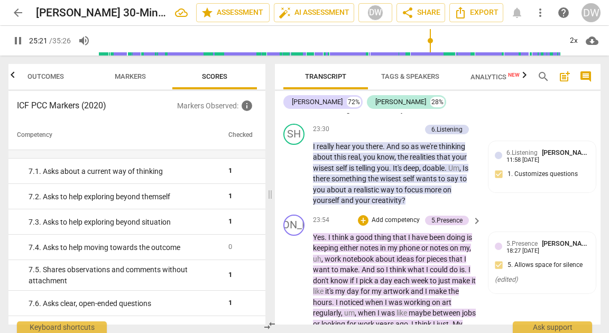
scroll to position [5628, 0]
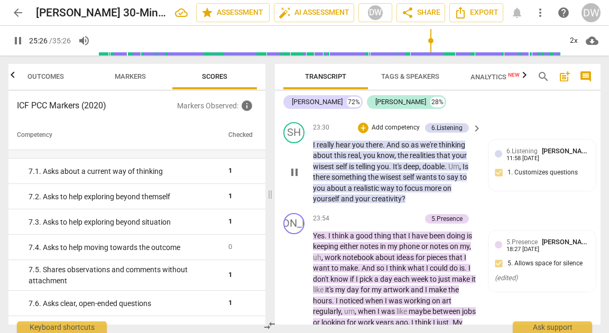
click at [290, 179] on span "pause" at bounding box center [294, 172] width 13 height 13
click at [361, 133] on div "+" at bounding box center [363, 128] width 11 height 11
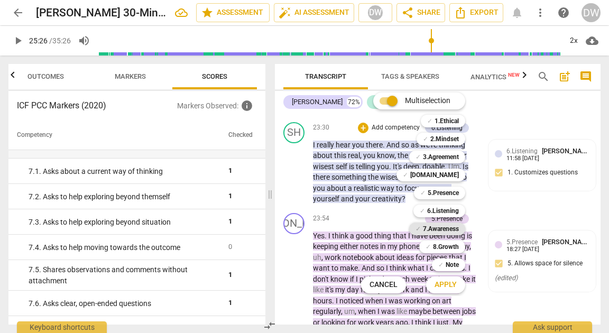
click at [446, 227] on b "7.Awareness" at bounding box center [441, 228] width 36 height 13
click at [447, 288] on span "Apply" at bounding box center [445, 285] width 22 height 11
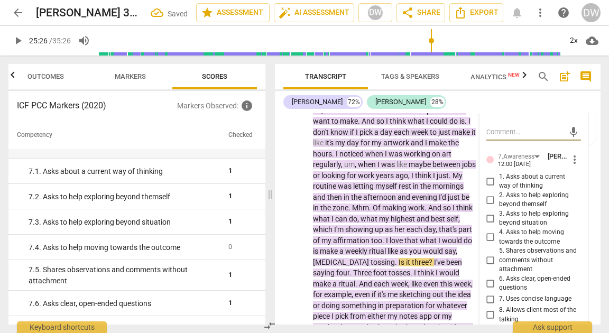
scroll to position [5802, 0]
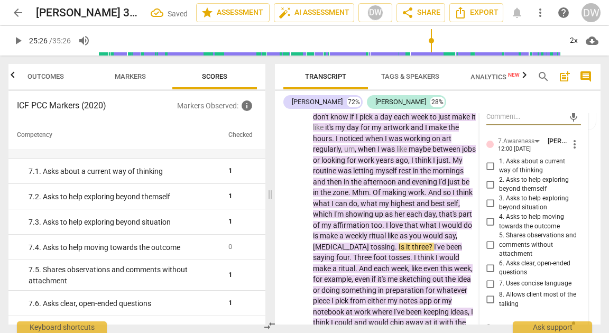
click at [489, 228] on input "4. Asks to help moving towards the outcome" at bounding box center [490, 222] width 17 height 13
click at [295, 253] on span "play_arrow" at bounding box center [294, 246] width 13 height 13
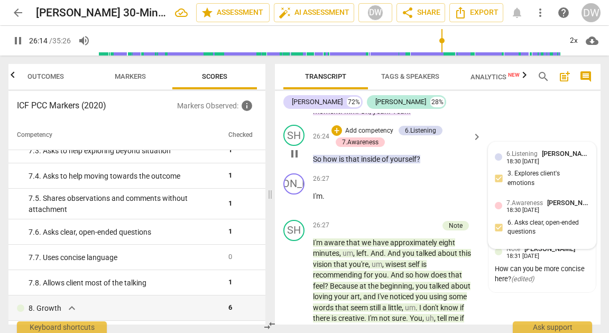
scroll to position [6153, 0]
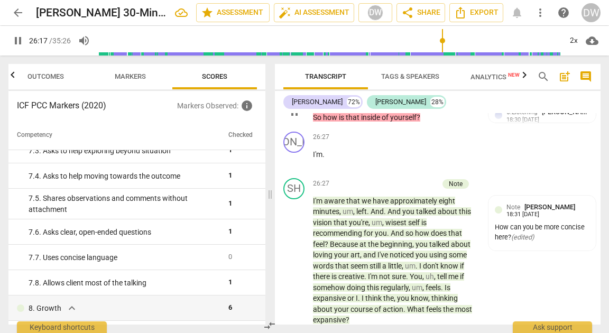
click at [358, 105] on div "7.Awareness" at bounding box center [360, 101] width 36 height 10
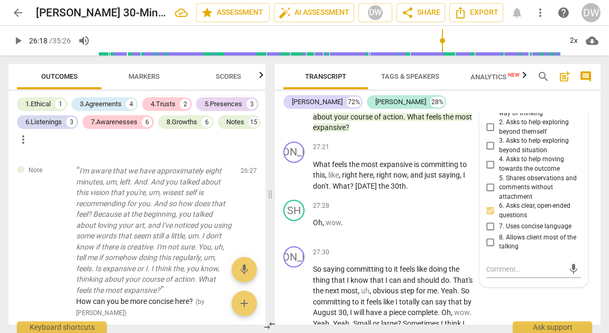
scroll to position [6361, 0]
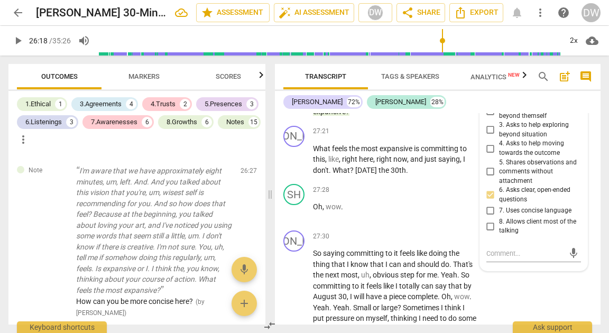
click at [485, 217] on input "7. Uses concise language" at bounding box center [490, 211] width 17 height 13
click at [288, 166] on span "play_arrow" at bounding box center [294, 159] width 13 height 13
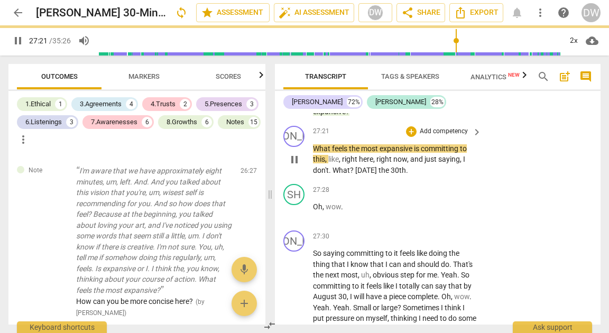
scroll to position [6275, 0]
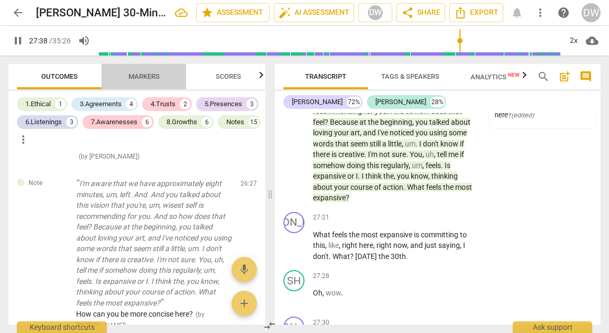
click at [142, 78] on span "Markers" at bounding box center [143, 76] width 31 height 8
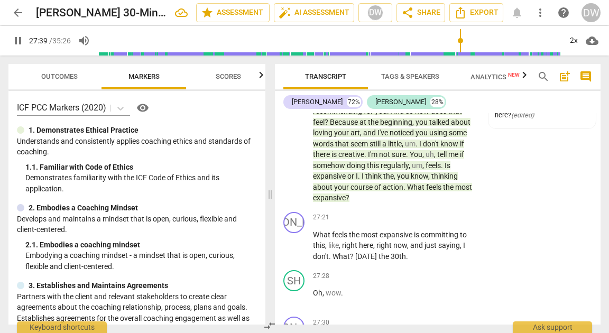
click at [225, 77] on span "Scores" at bounding box center [228, 76] width 25 height 8
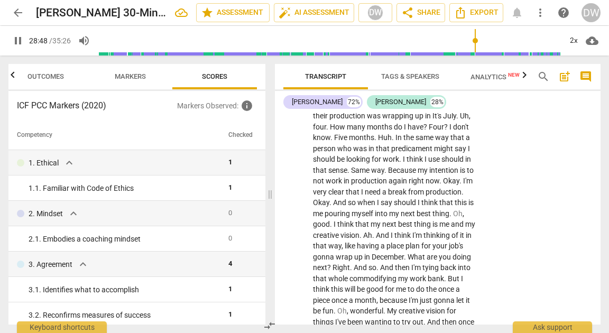
scroll to position [6736, 0]
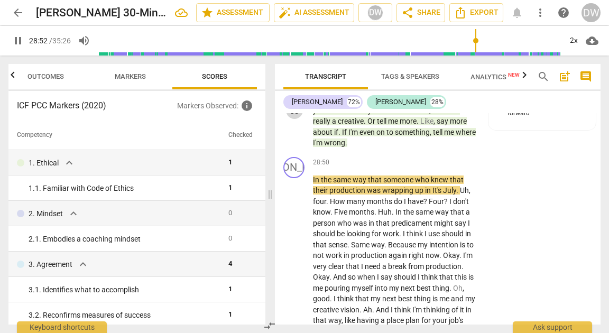
click at [292, 117] on span "pause" at bounding box center [294, 110] width 13 height 13
click at [414, 66] on p "Add competency" at bounding box center [401, 62] width 50 height 10
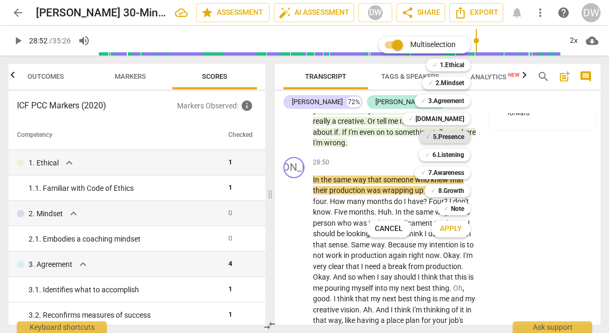
click at [441, 132] on b "5.Presence" at bounding box center [448, 137] width 31 height 13
click at [458, 230] on span "Apply" at bounding box center [451, 229] width 22 height 11
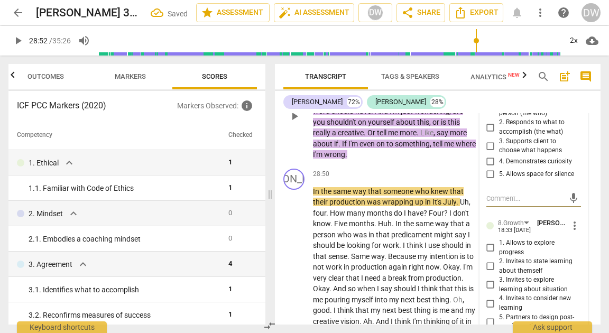
click at [507, 89] on div "5.Presence" at bounding box center [513, 84] width 31 height 10
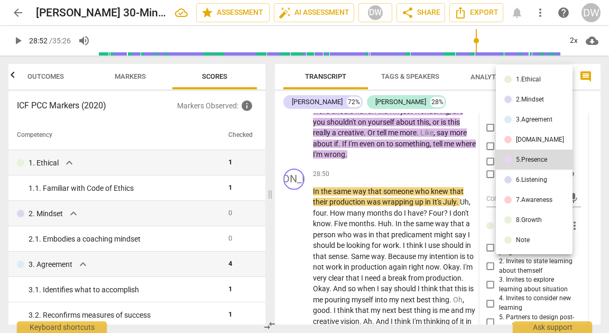
click at [511, 132] on li "[DOMAIN_NAME]" at bounding box center [534, 139] width 77 height 20
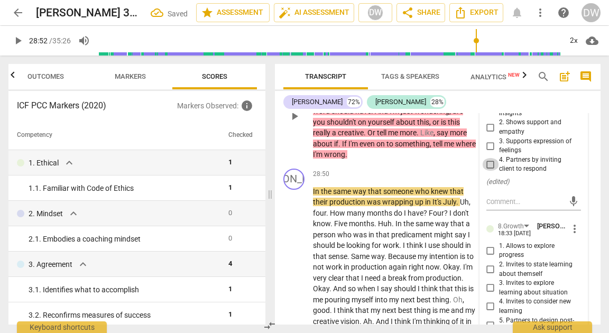
click at [489, 171] on input "4. Partners by inviting client to respond" at bounding box center [490, 164] width 17 height 13
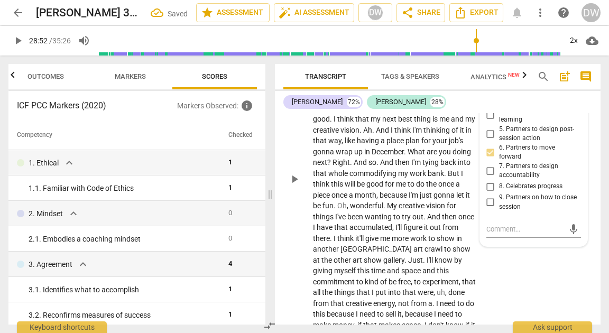
scroll to position [6929, 0]
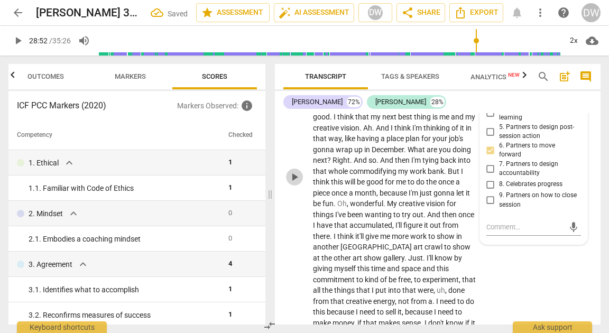
click at [296, 183] on span "play_arrow" at bounding box center [294, 177] width 13 height 13
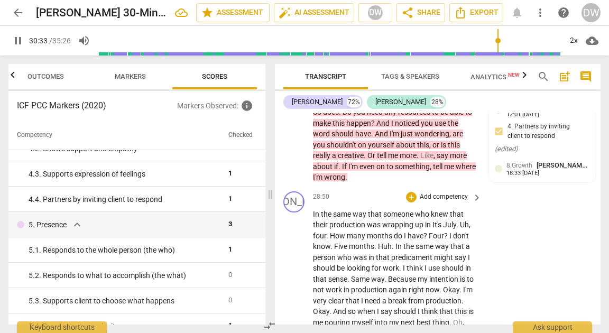
scroll to position [7178, 0]
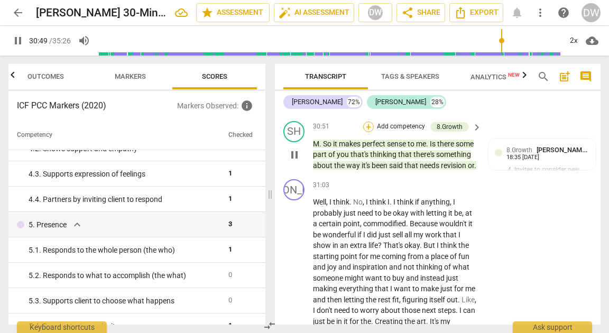
click at [366, 132] on div "+" at bounding box center [368, 127] width 11 height 11
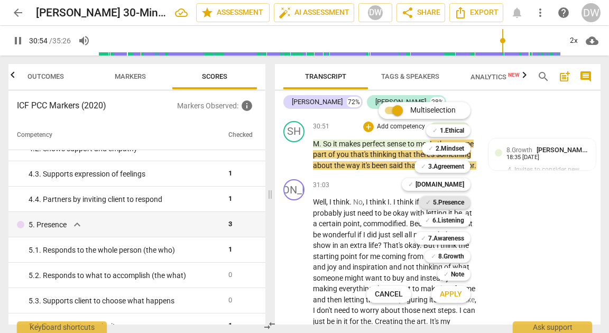
click at [451, 203] on b "5.Presence" at bounding box center [448, 202] width 31 height 13
click at [446, 298] on span "Apply" at bounding box center [451, 294] width 22 height 11
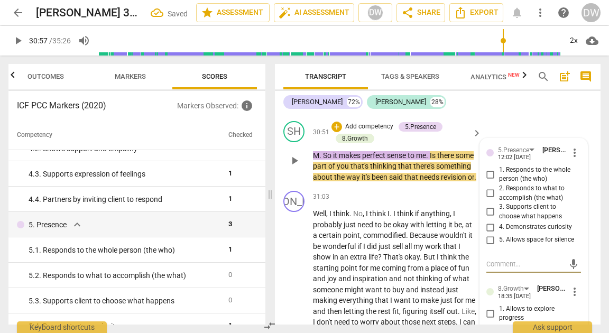
scroll to position [7298, 0]
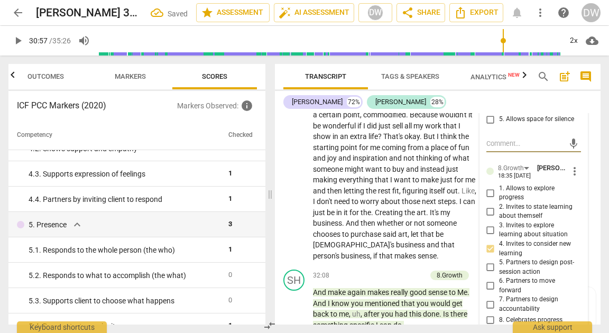
click at [489, 79] on input "2. Responds to what to accomplish (the what)" at bounding box center [490, 73] width 17 height 13
click at [296, 181] on span "play_arrow" at bounding box center [294, 175] width 13 height 13
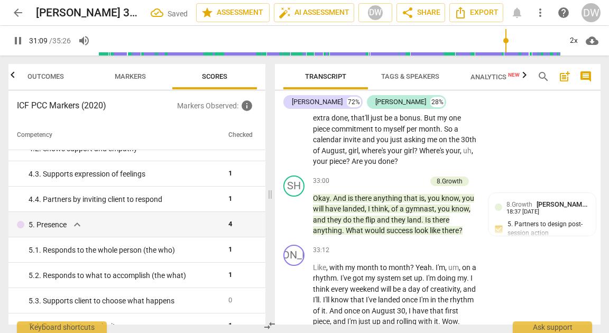
scroll to position [7608, 0]
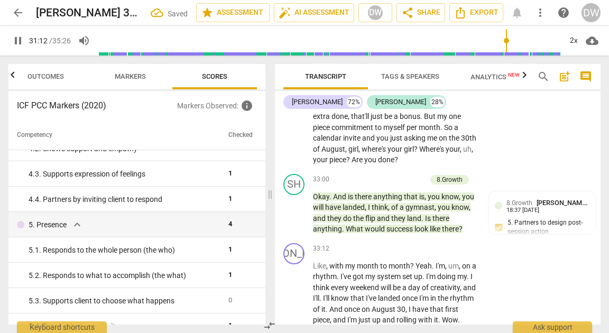
click at [294, 112] on span "pause" at bounding box center [294, 105] width 13 height 13
click at [294, 112] on span "play_arrow" at bounding box center [294, 105] width 13 height 13
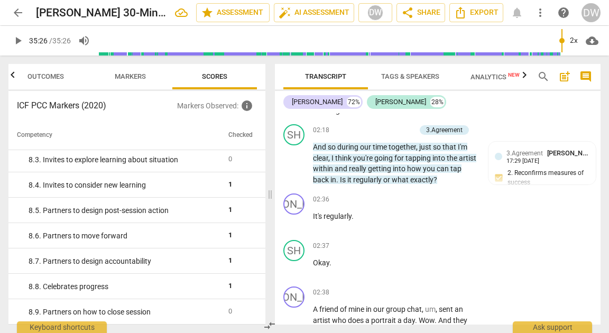
scroll to position [0, 0]
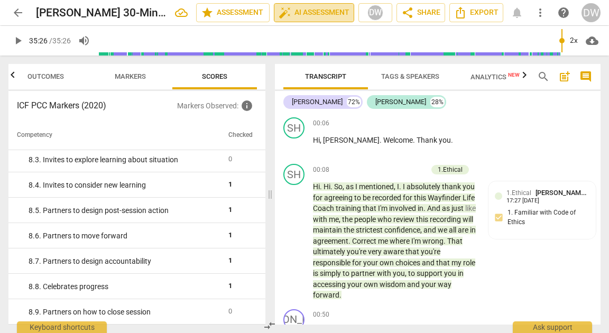
click at [327, 11] on span "auto_fix_high AI Assessment" at bounding box center [314, 12] width 71 height 13
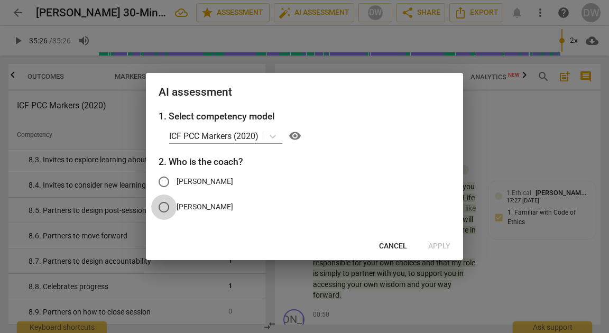
click at [163, 209] on input "[PERSON_NAME]" at bounding box center [163, 206] width 25 height 25
click at [396, 246] on span "Cancel" at bounding box center [393, 246] width 28 height 11
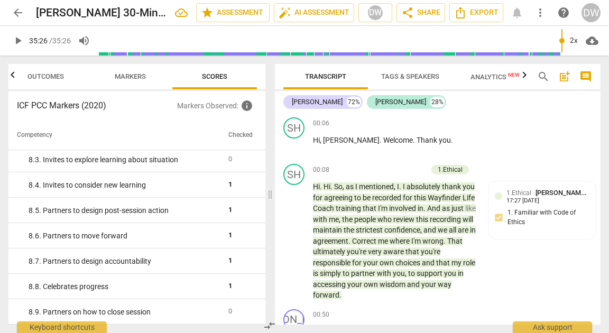
click at [405, 72] on span "Tags & Speakers" at bounding box center [410, 76] width 58 height 8
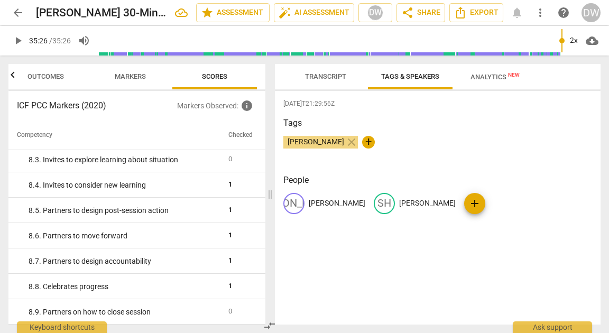
click at [399, 203] on p "[PERSON_NAME]" at bounding box center [427, 203] width 57 height 11
click at [399, 203] on input "[PERSON_NAME]" at bounding box center [441, 203] width 85 height 17
click at [308, 12] on span "auto_fix_high AI Assessment" at bounding box center [314, 12] width 71 height 13
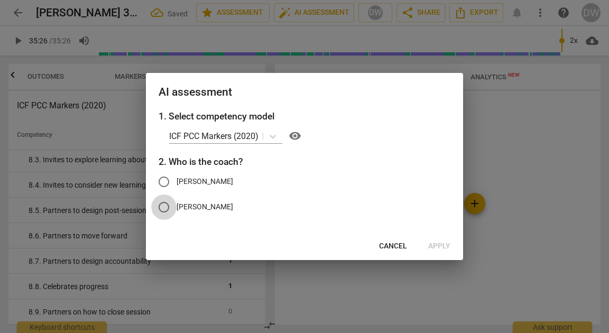
click at [165, 208] on input "[PERSON_NAME]" at bounding box center [163, 206] width 25 height 25
click at [438, 247] on span "Apply" at bounding box center [439, 246] width 22 height 11
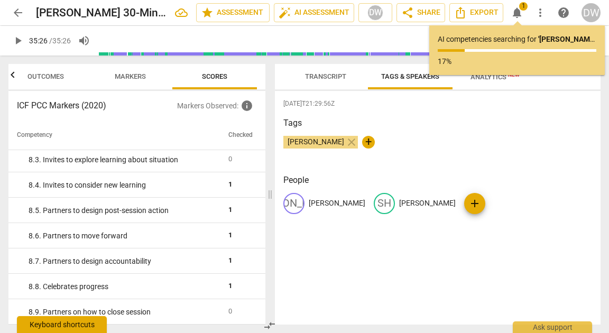
click at [274, 3] on button "auto_fix_high AI Assessment" at bounding box center [314, 12] width 80 height 19
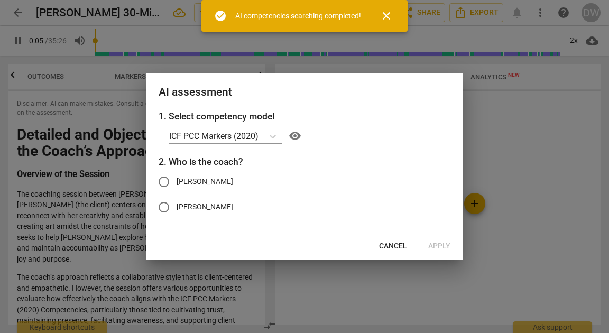
click at [388, 13] on span "close" at bounding box center [386, 16] width 13 height 13
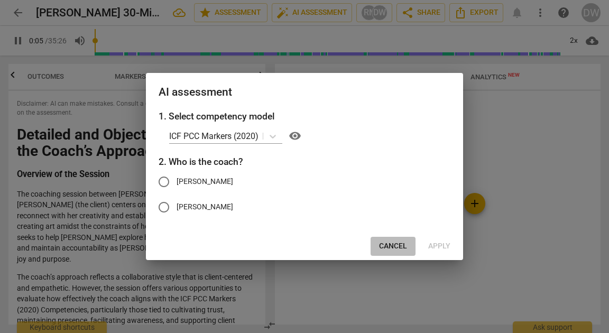
click at [389, 249] on span "Cancel" at bounding box center [393, 246] width 28 height 11
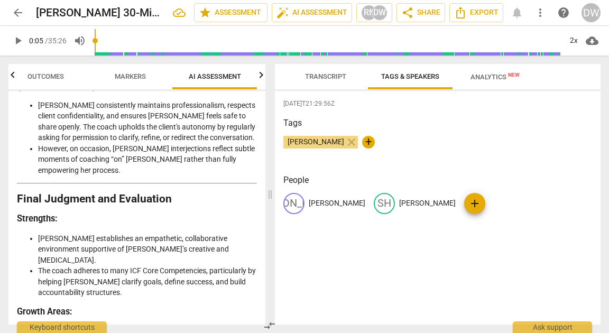
scroll to position [2220, 0]
